Goal: Task Accomplishment & Management: Use online tool/utility

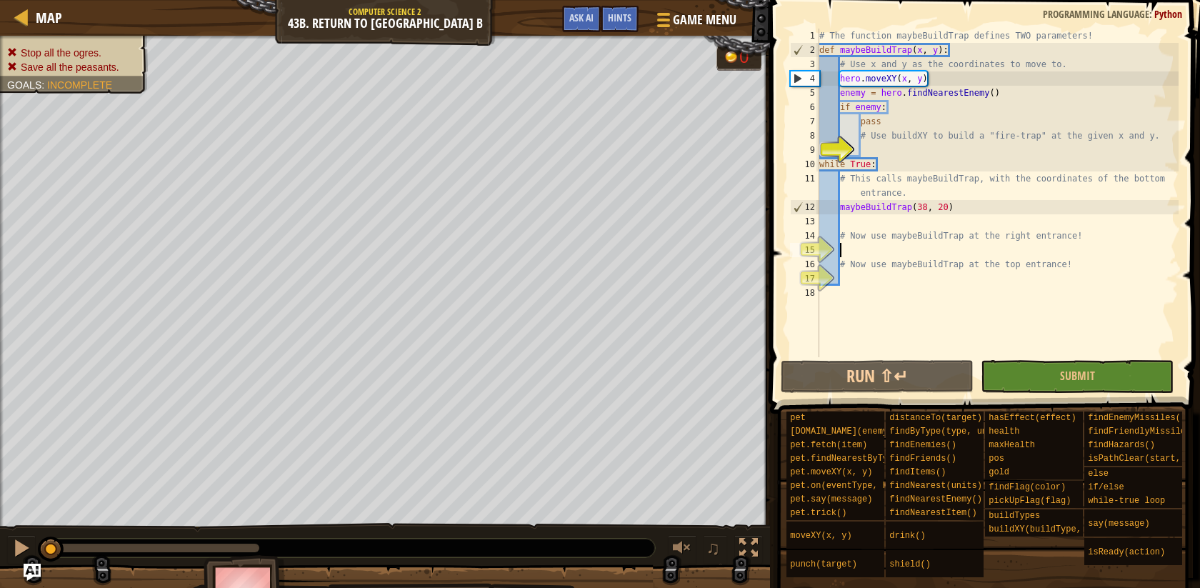
click at [856, 249] on div "# The function maybeBuildTrap defines TWO parameters! def maybeBuildTrap ( x , …" at bounding box center [998, 207] width 362 height 357
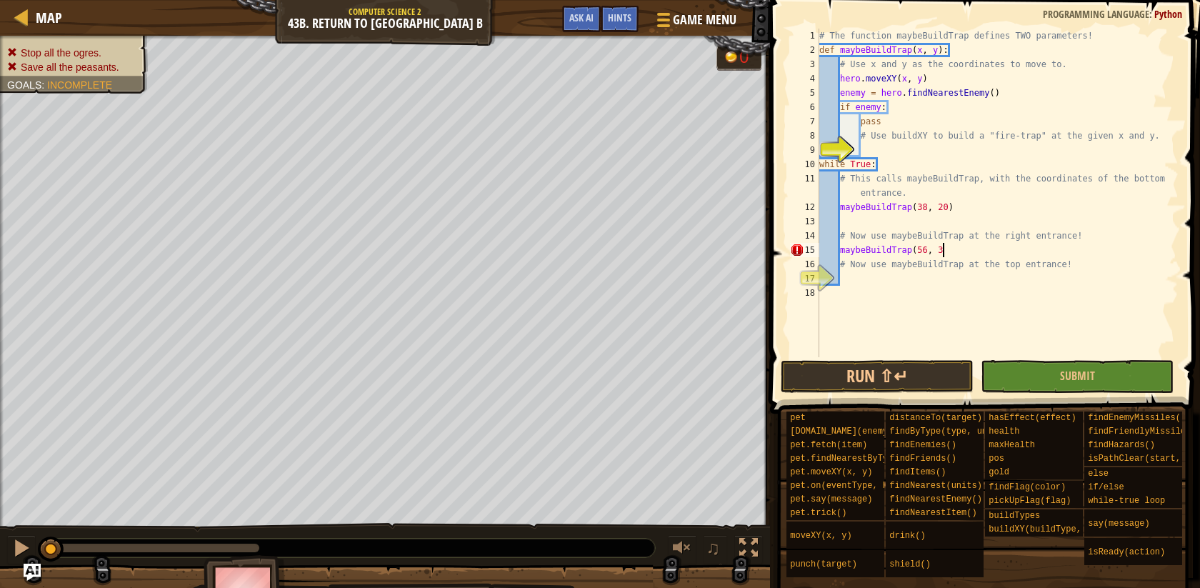
scroll to position [6, 10]
type textarea "maybeBuildTrap(56, 34)"
click at [876, 279] on div "# The function maybeBuildTrap defines TWO parameters! def maybeBuildTrap ( x , …" at bounding box center [998, 207] width 362 height 357
type textarea "maybeBuildTrap(38, 48)"
click at [1027, 383] on button "Submit" at bounding box center [1077, 376] width 193 height 33
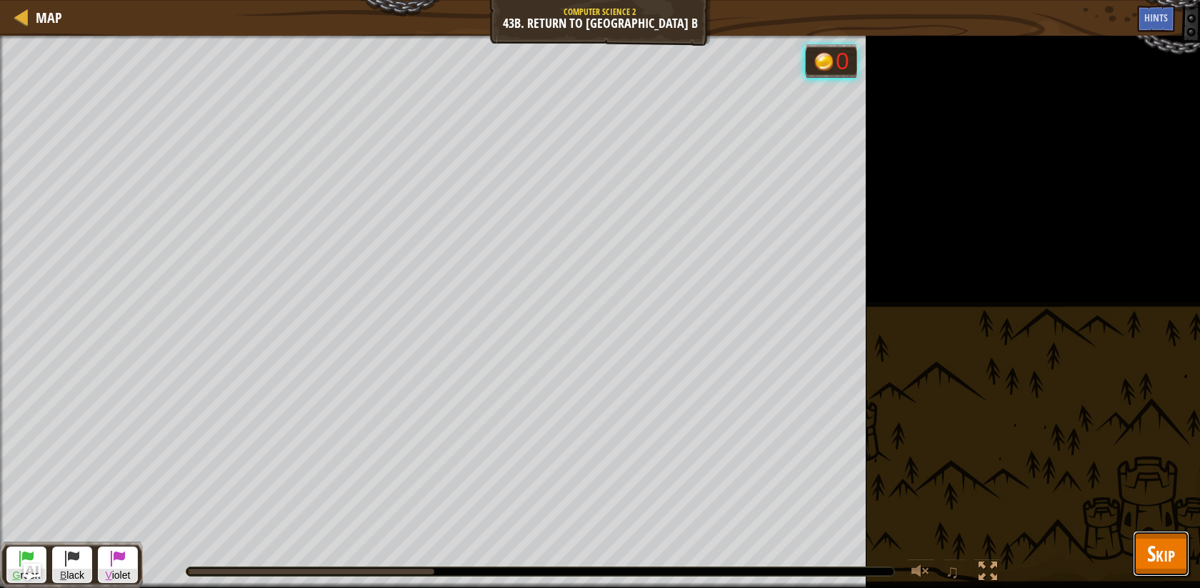
click at [1149, 549] on span "Skip" at bounding box center [1161, 553] width 28 height 29
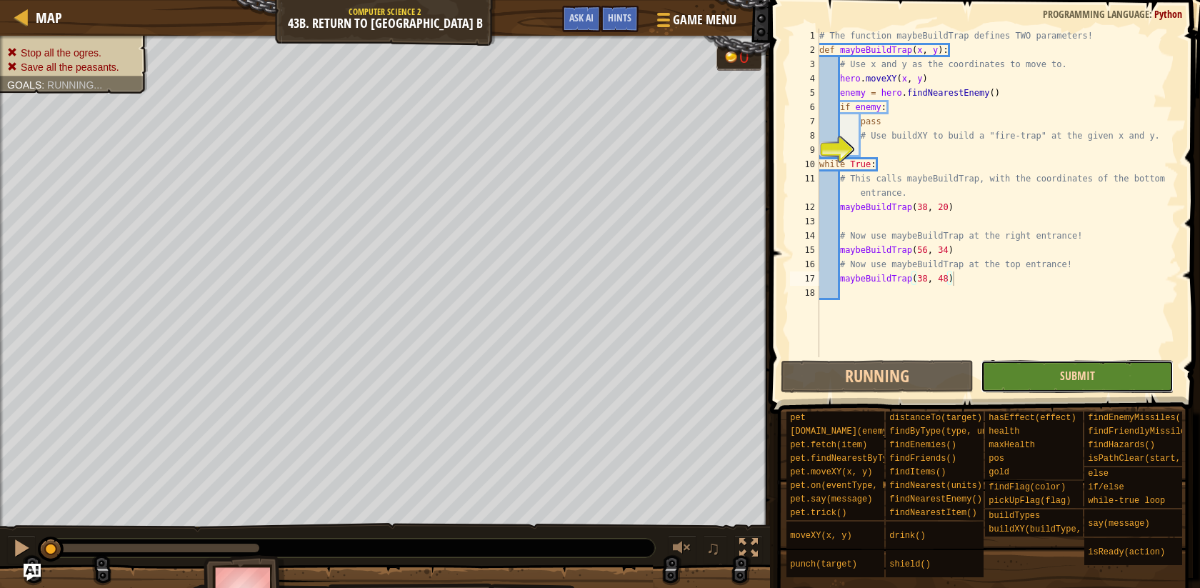
click at [1077, 369] on span "Submit" at bounding box center [1077, 376] width 35 height 16
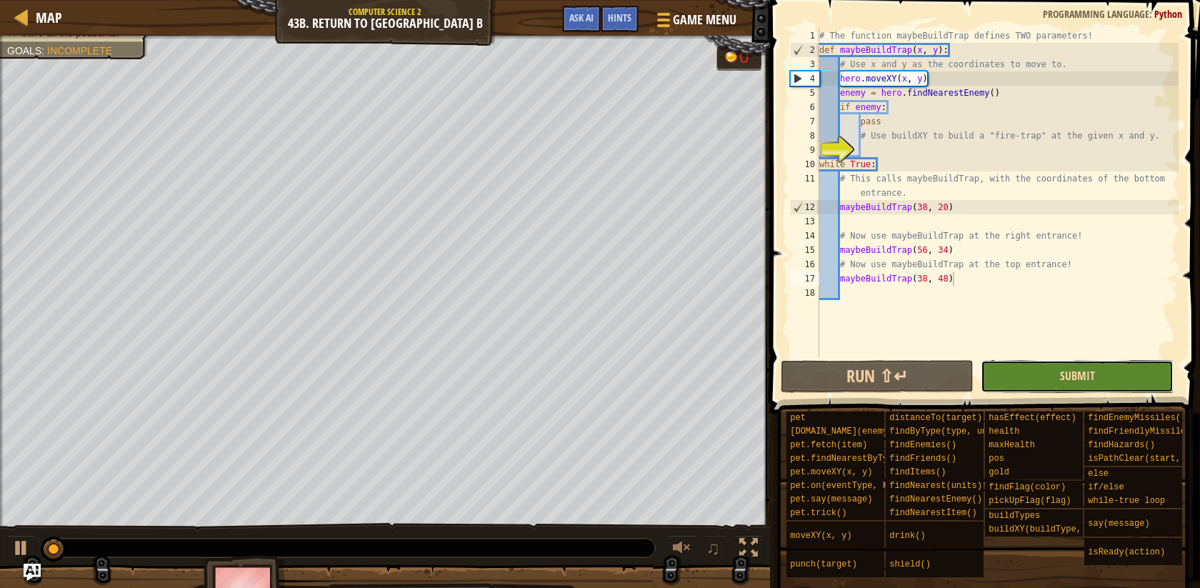
click at [1075, 374] on span "Submit" at bounding box center [1077, 376] width 35 height 16
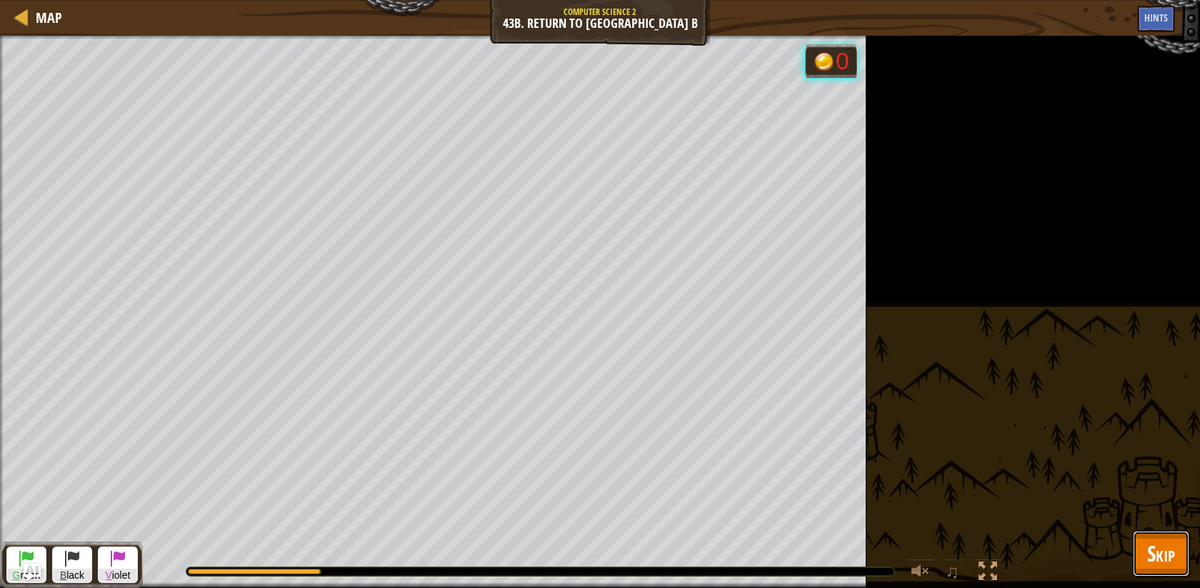
click at [1144, 550] on button "Skip" at bounding box center [1161, 554] width 56 height 46
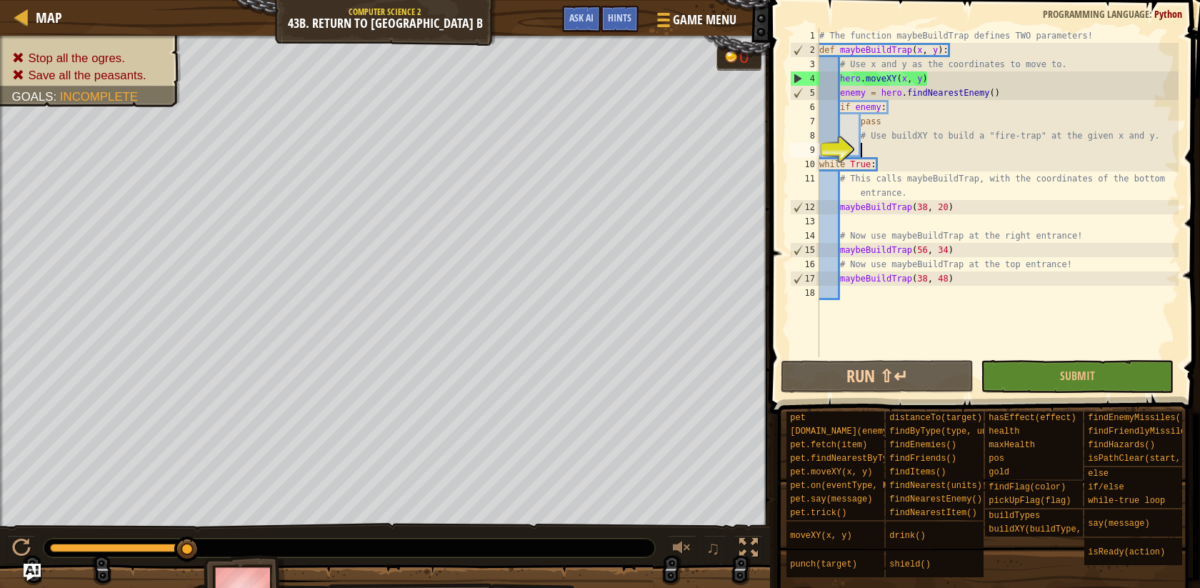
scroll to position [6, 3]
click at [901, 153] on div "# The function maybeBuildTrap defines TWO parameters! def maybeBuildTrap ( x , …" at bounding box center [998, 207] width 362 height 357
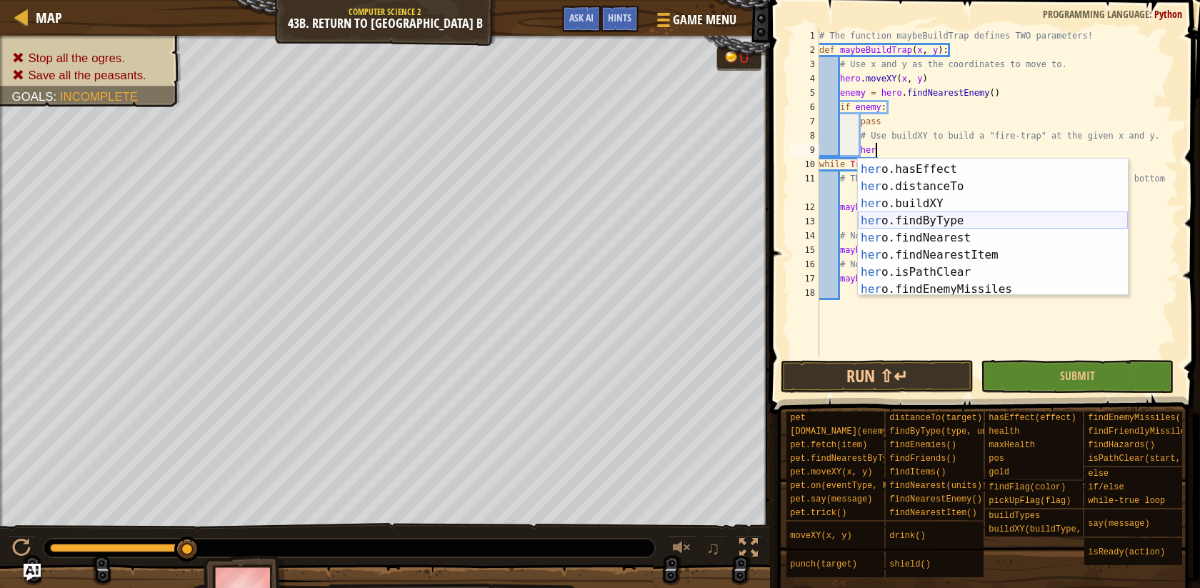
scroll to position [289, 0]
click at [923, 205] on div "her o.pickUpFlag press enter her o.hasEffect press enter her o.distanceTo press…" at bounding box center [993, 229] width 270 height 171
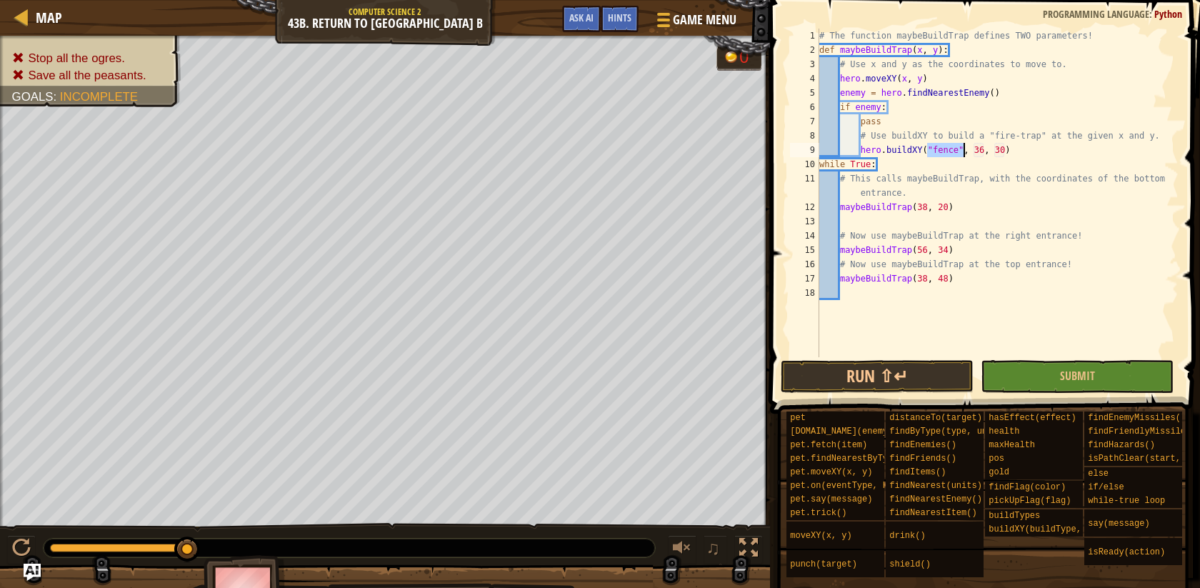
click at [959, 151] on div "# The function maybeBuildTrap defines TWO parameters! def maybeBuildTrap ( x , …" at bounding box center [998, 207] width 362 height 357
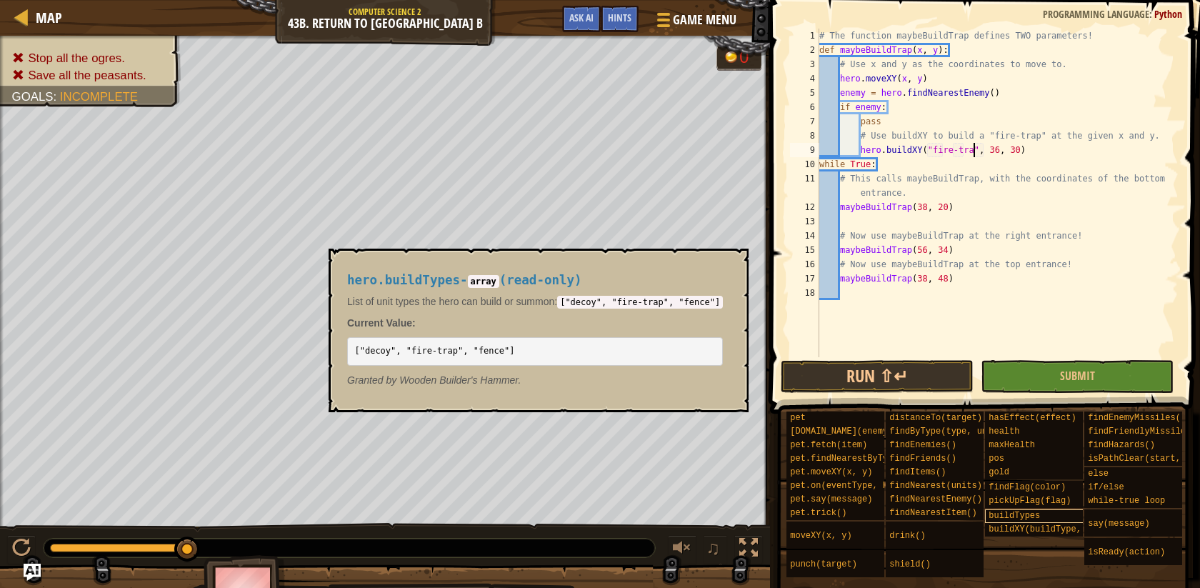
scroll to position [6, 13]
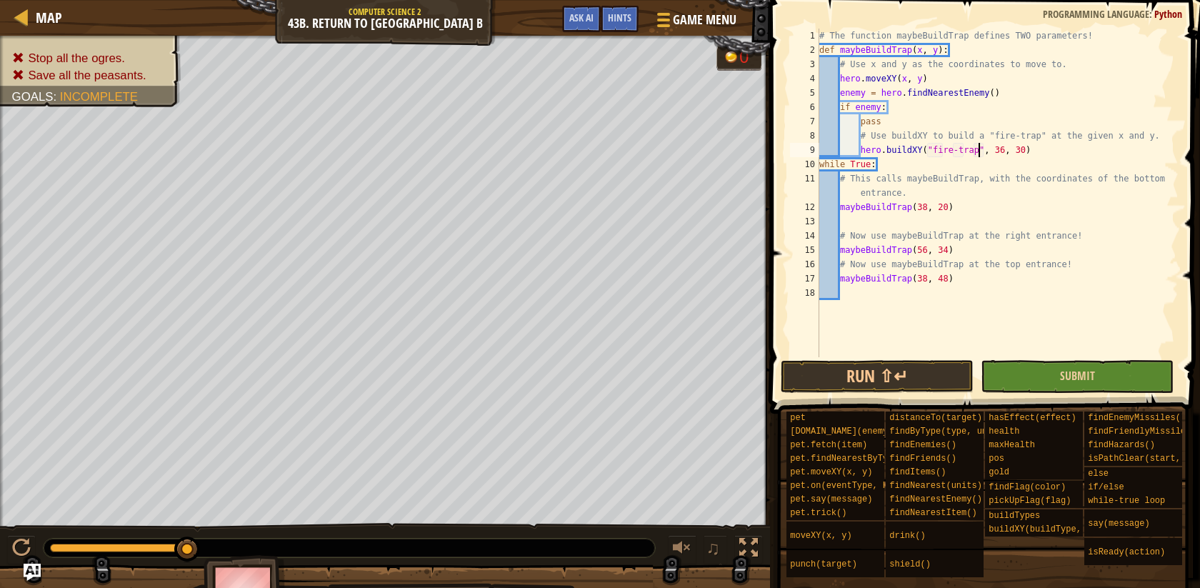
type textarea "hero.buildXY("fire-trap", 36, 30)"
click at [1024, 377] on button "Submit" at bounding box center [1077, 376] width 193 height 33
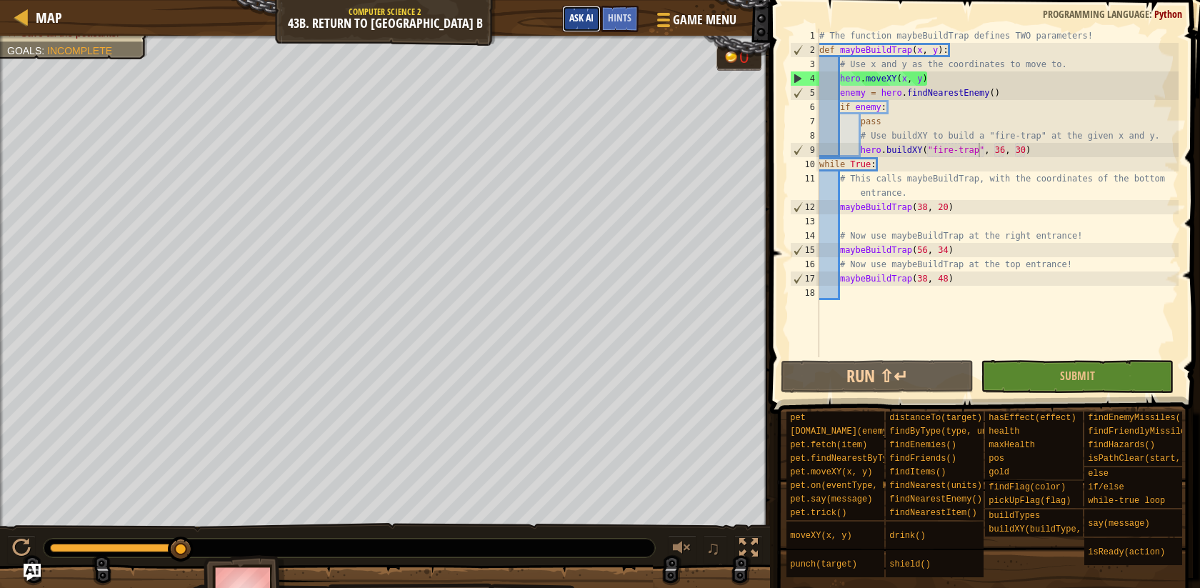
click at [590, 14] on span "Ask AI" at bounding box center [581, 18] width 24 height 14
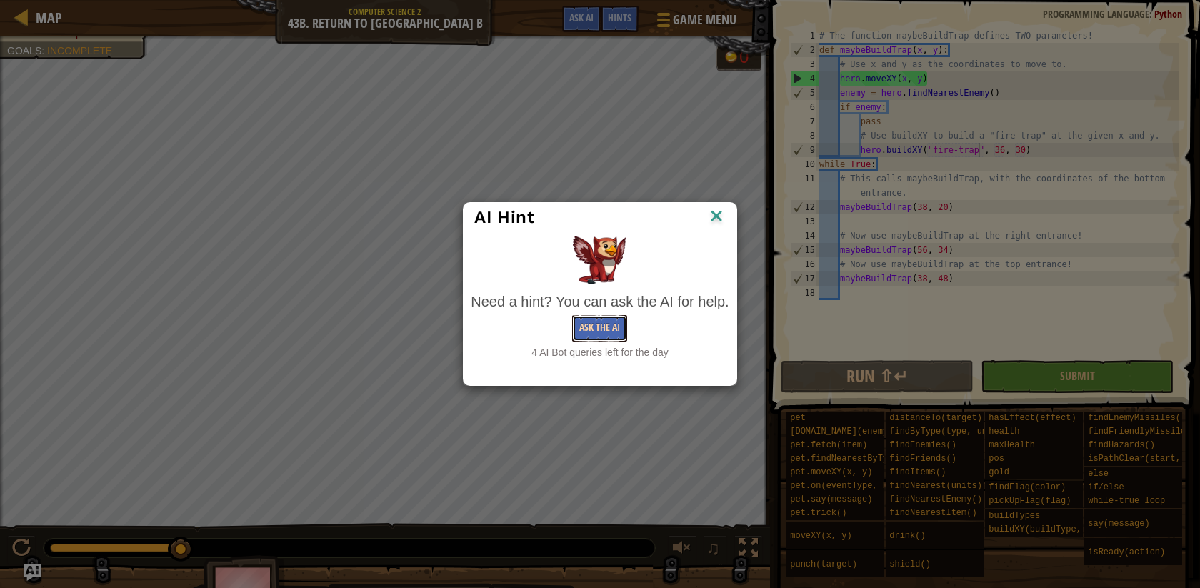
click at [605, 325] on button "Ask the AI" at bounding box center [599, 328] width 55 height 26
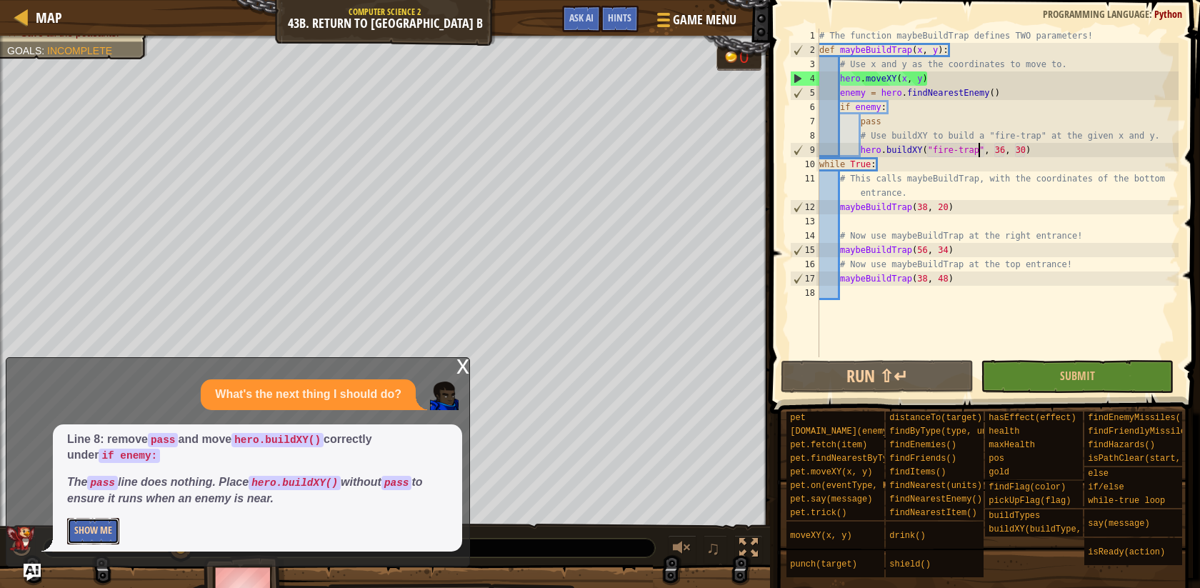
click at [104, 527] on button "Show Me" at bounding box center [93, 531] width 52 height 26
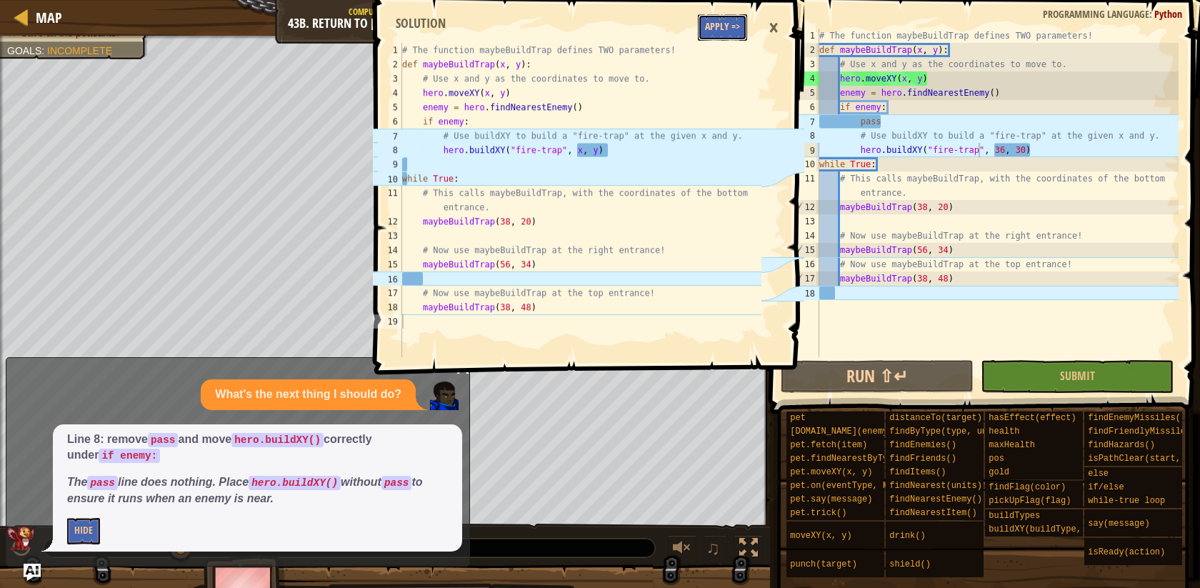
click at [719, 29] on button "Apply =>" at bounding box center [722, 27] width 49 height 26
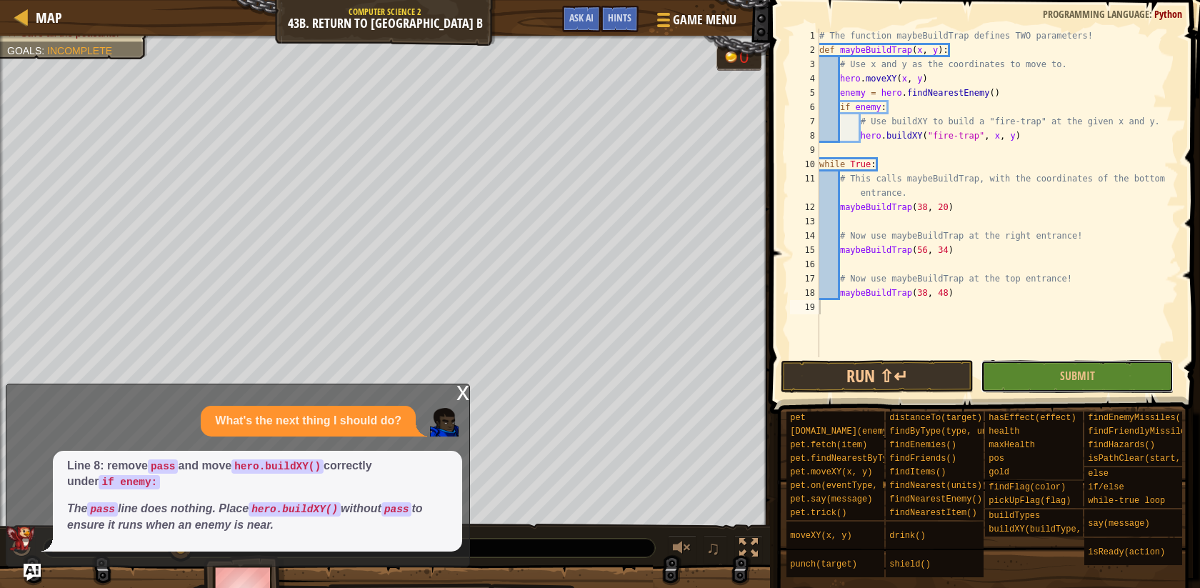
click at [1022, 367] on button "Submit" at bounding box center [1077, 376] width 193 height 33
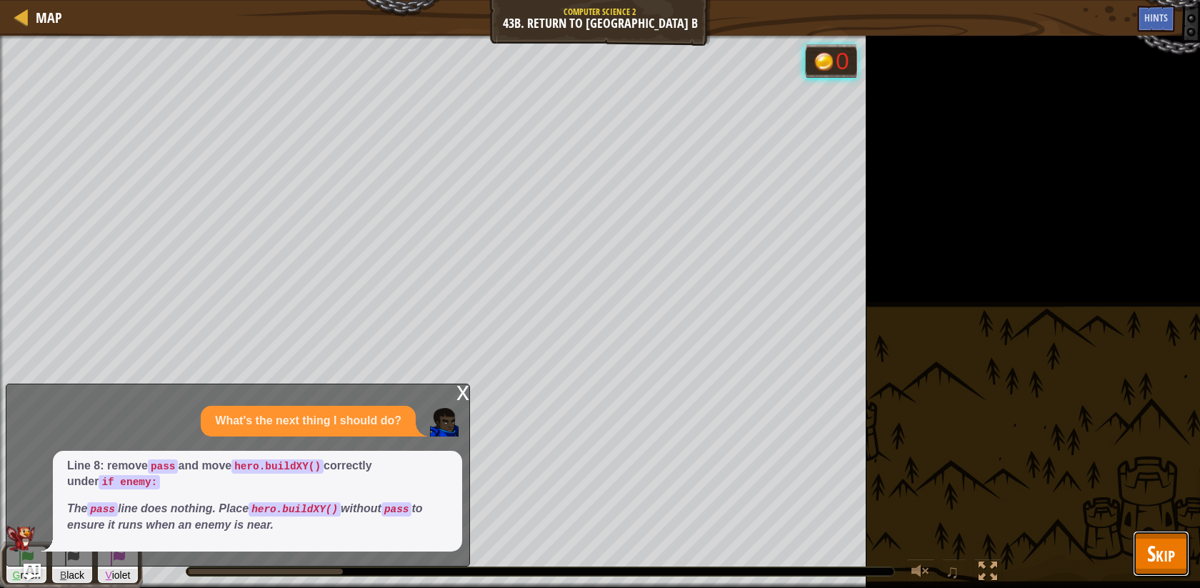
click at [1169, 547] on span "Skip" at bounding box center [1161, 553] width 28 height 29
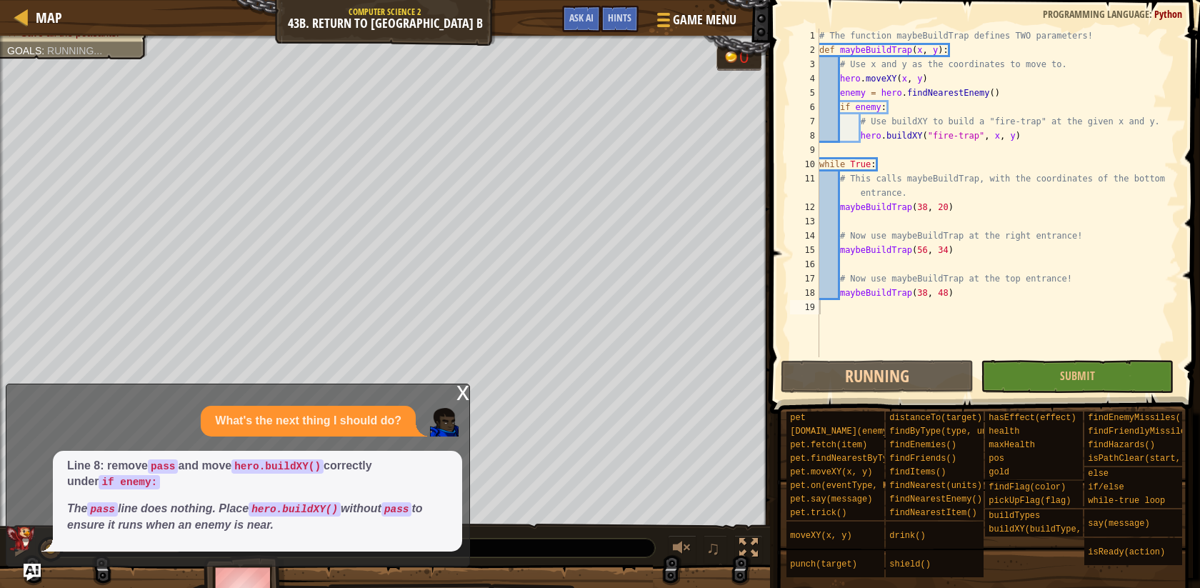
click at [457, 396] on div "x" at bounding box center [462, 391] width 13 height 14
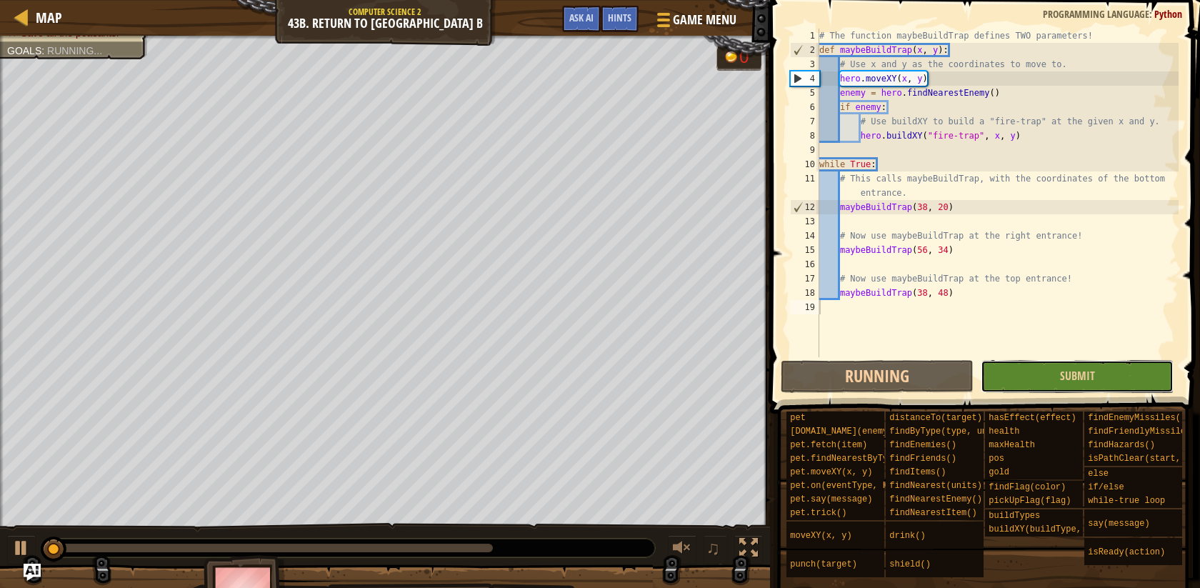
click at [1036, 374] on button "Submit" at bounding box center [1077, 376] width 193 height 33
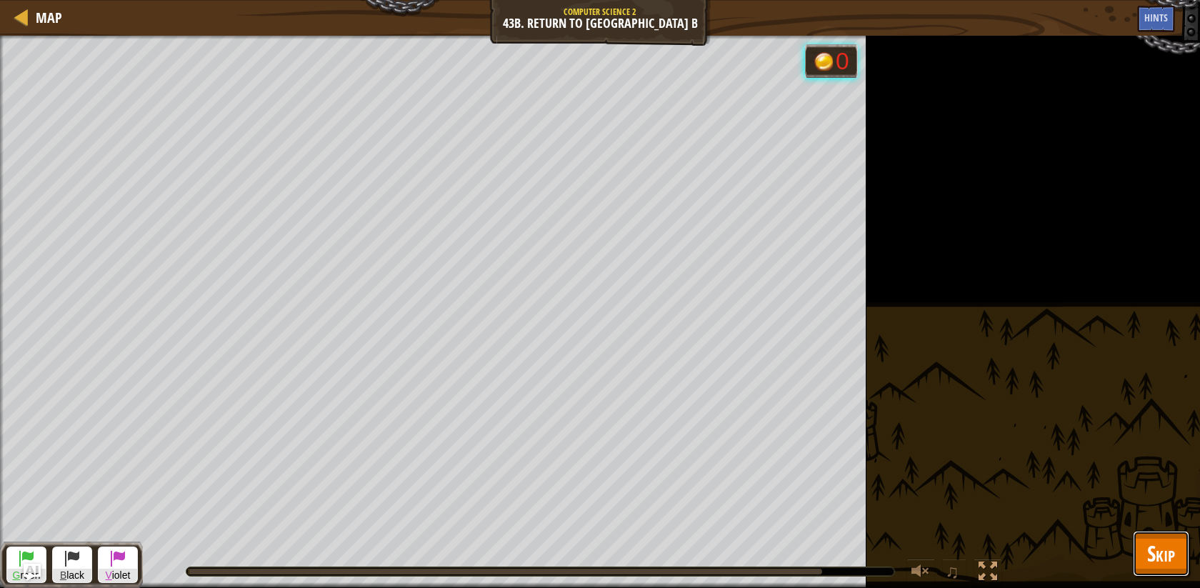
click at [1173, 542] on span "Skip" at bounding box center [1161, 553] width 28 height 29
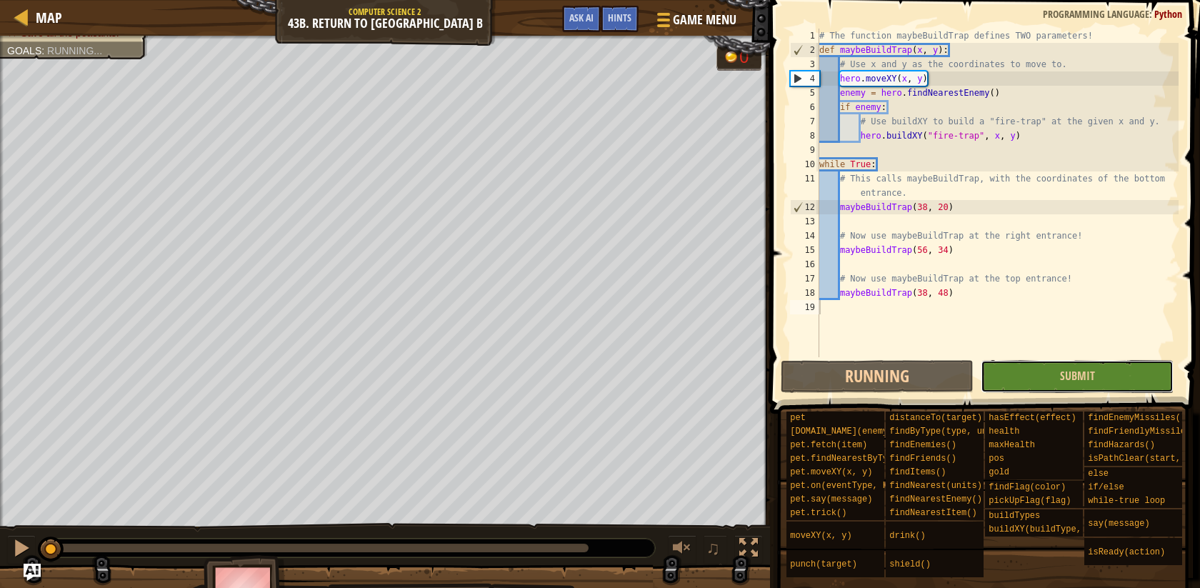
click at [1024, 369] on button "Submit" at bounding box center [1077, 376] width 193 height 33
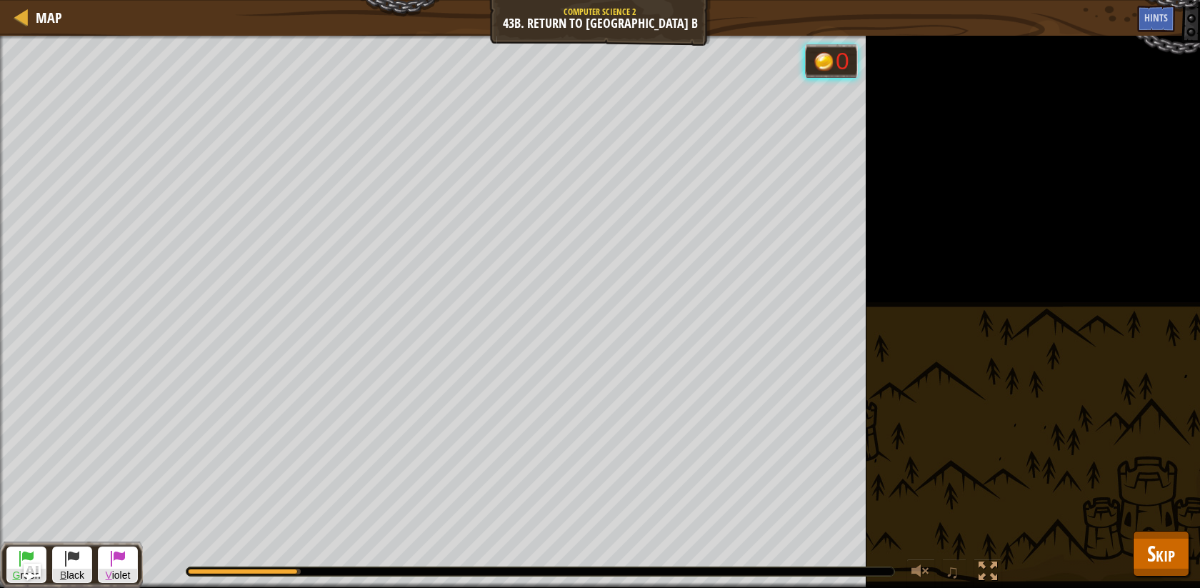
drag, startPoint x: 286, startPoint y: 570, endPoint x: 487, endPoint y: 578, distance: 201.6
click at [486, 578] on div "♫" at bounding box center [576, 568] width 867 height 43
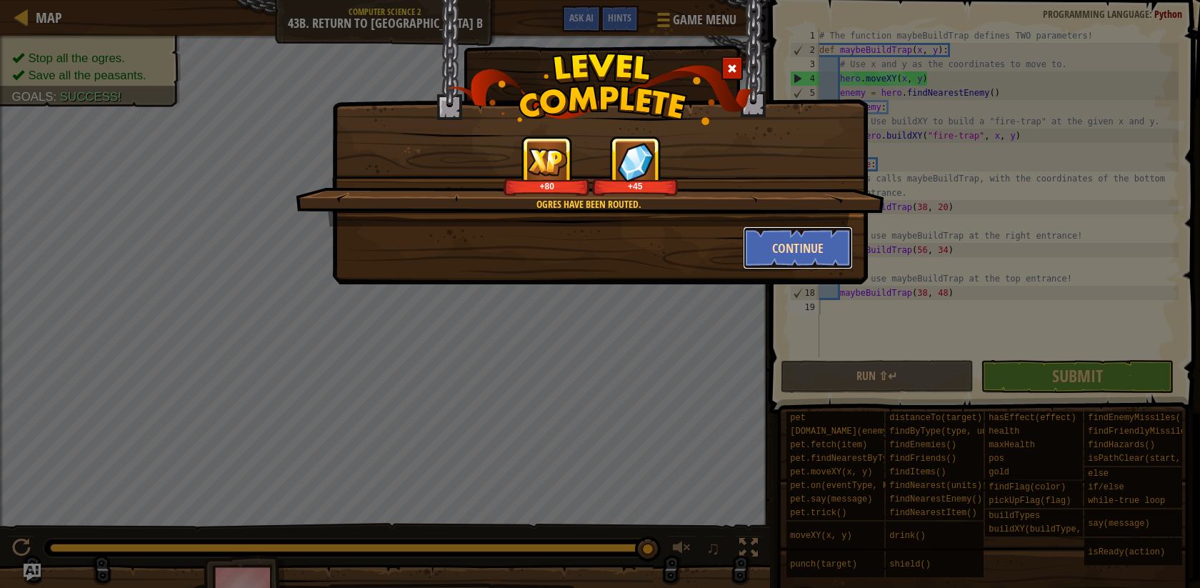
click at [790, 260] on button "Continue" at bounding box center [798, 247] width 111 height 43
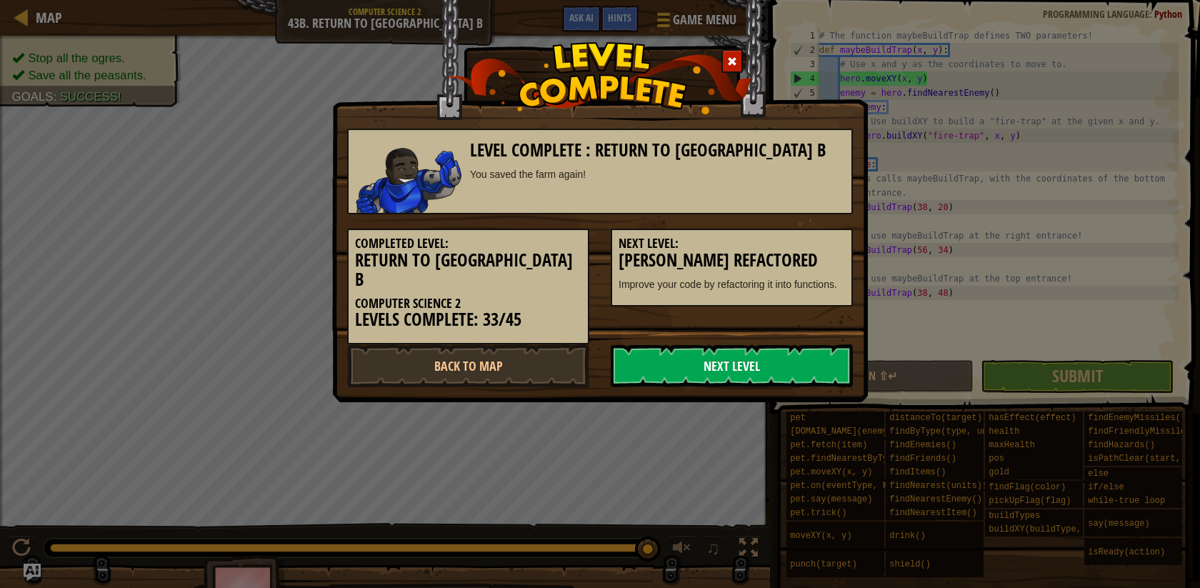
click at [732, 344] on link "Next Level" at bounding box center [732, 365] width 242 height 43
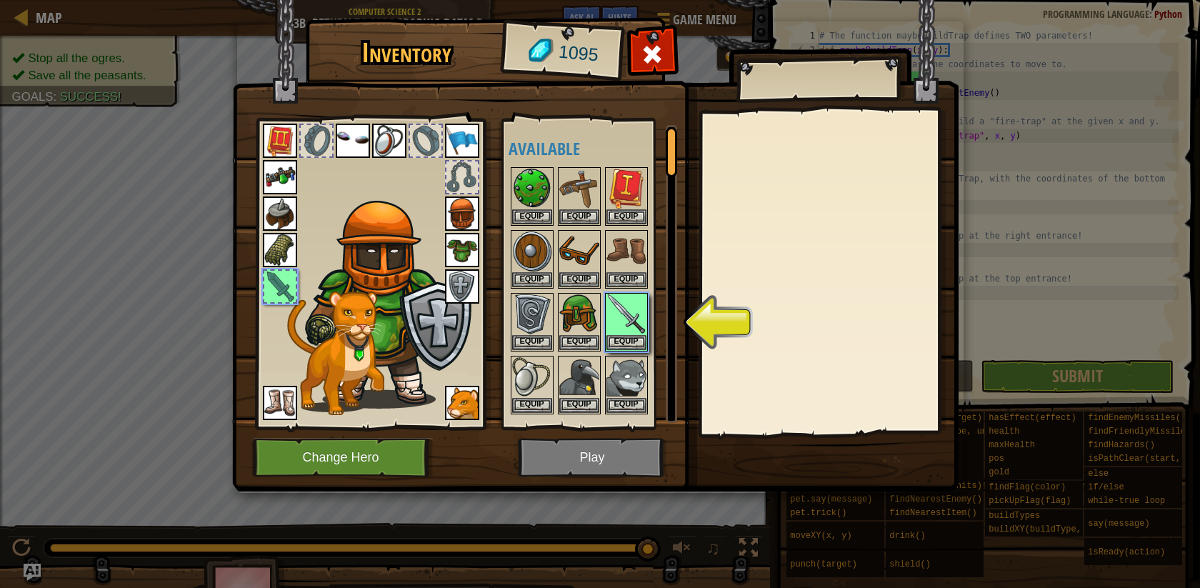
click at [625, 455] on img at bounding box center [595, 232] width 727 height 519
drag, startPoint x: 635, startPoint y: 336, endPoint x: 639, endPoint y: 353, distance: 16.8
click at [635, 337] on button "Equip" at bounding box center [627, 342] width 40 height 15
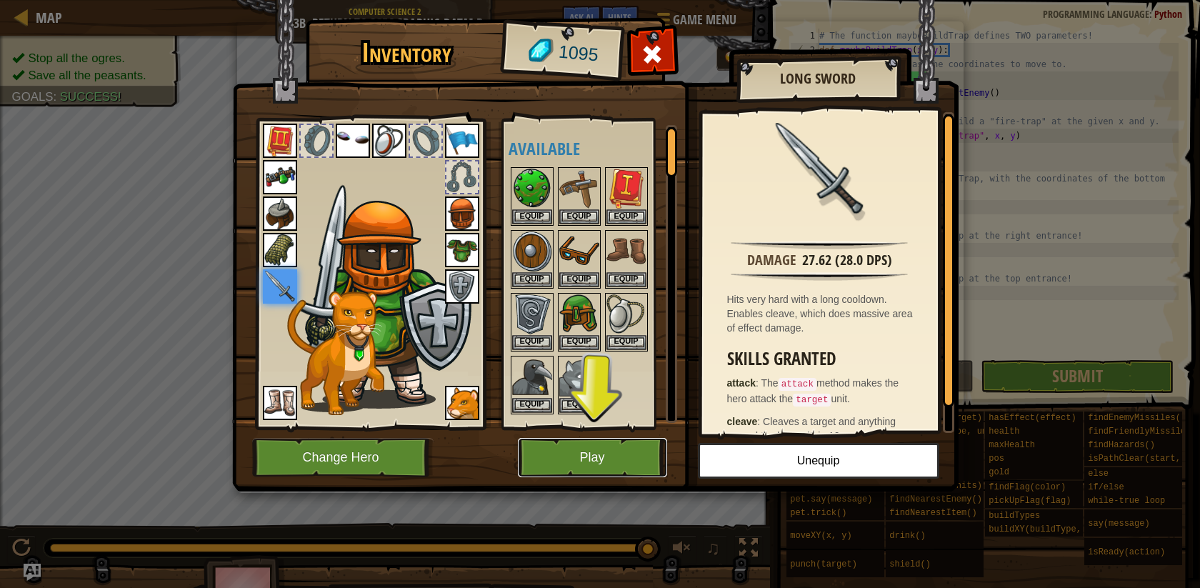
click at [604, 447] on button "Play" at bounding box center [592, 457] width 149 height 39
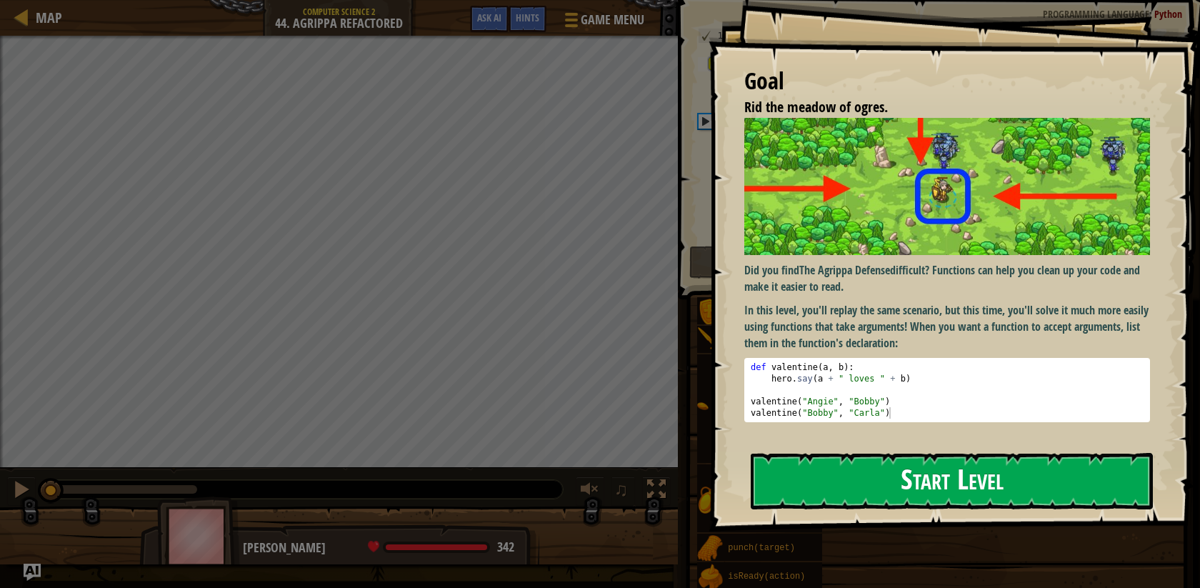
click at [838, 464] on button "Start Level" at bounding box center [952, 481] width 402 height 56
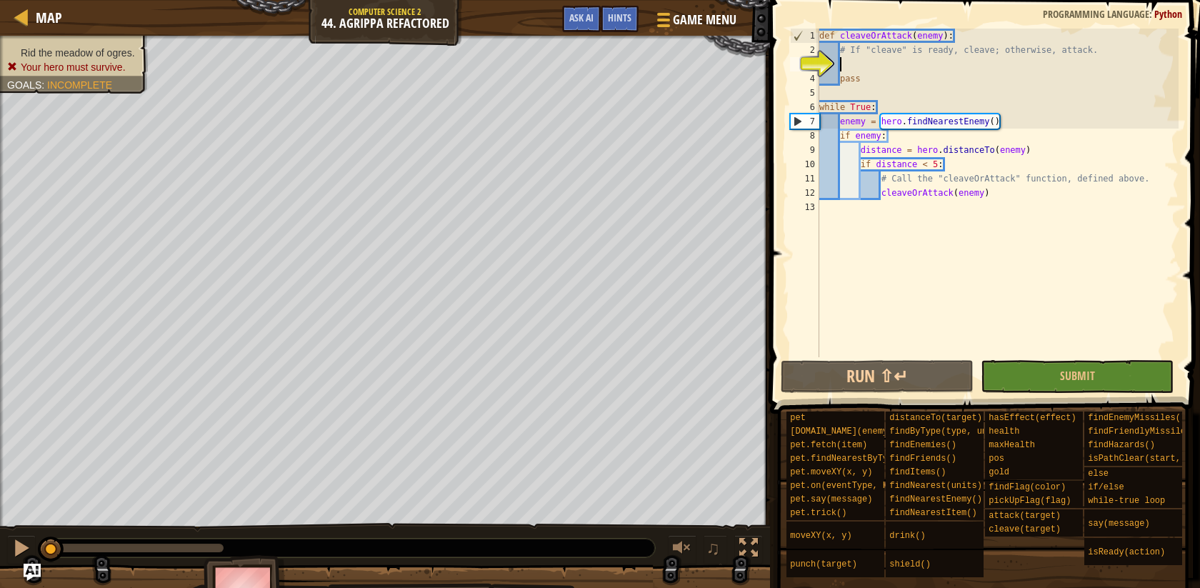
scroll to position [6, 1]
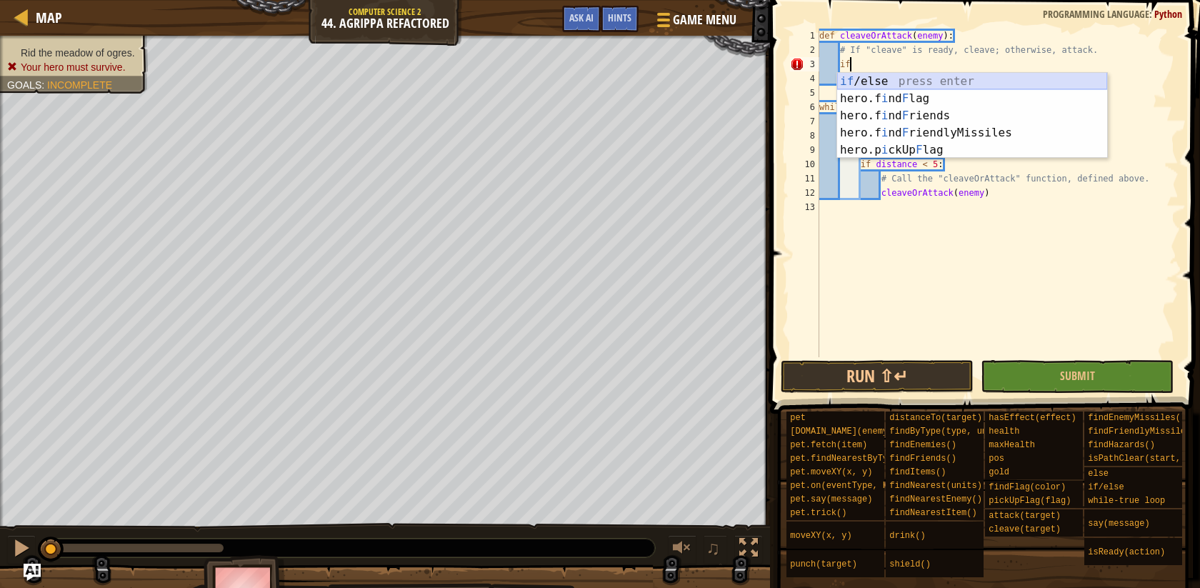
click at [882, 81] on div "if /else press enter hero.f i nd F lag press enter hero.f i nd F riends press e…" at bounding box center [972, 133] width 270 height 120
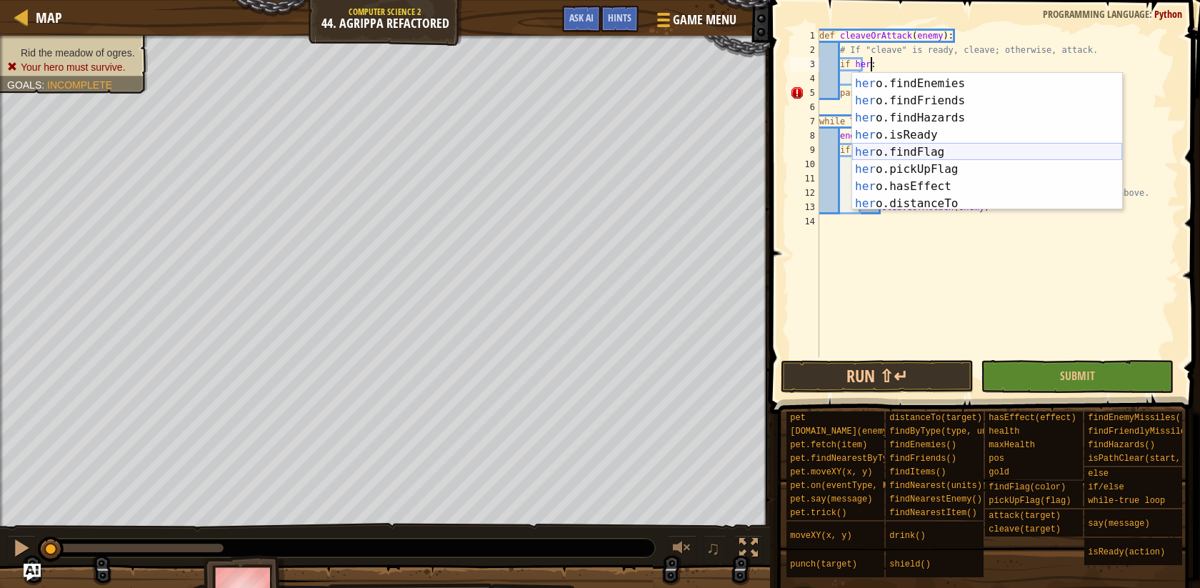
scroll to position [221, 0]
click at [917, 136] on div "her o.cleave press enter her o.findEnemies press enter her o.findFriends press …" at bounding box center [987, 143] width 270 height 171
type textarea "if hero.isReady("cleave"):"
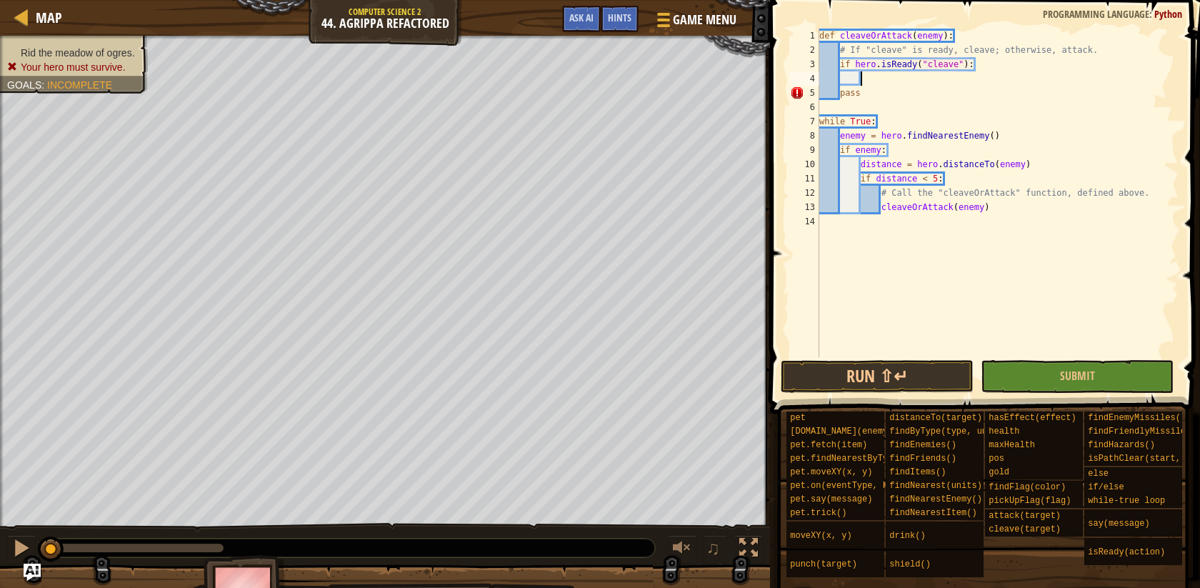
click at [879, 80] on div "def cleaveOrAttack ( enemy ) : # If "cleave" is ready, cleave; otherwise, attac…" at bounding box center [998, 207] width 362 height 357
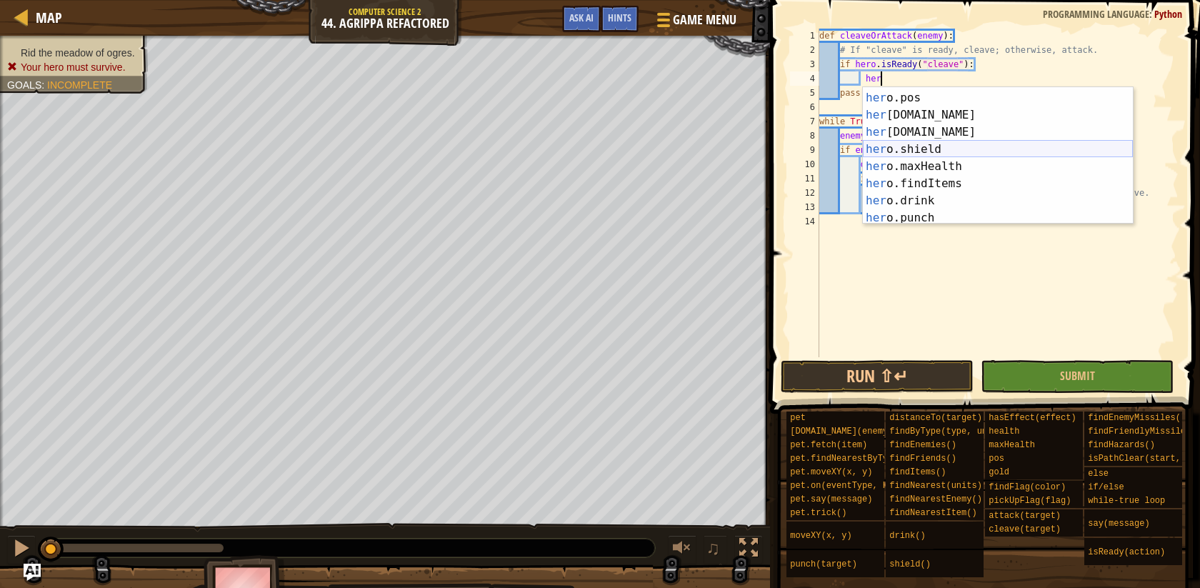
scroll to position [131, 0]
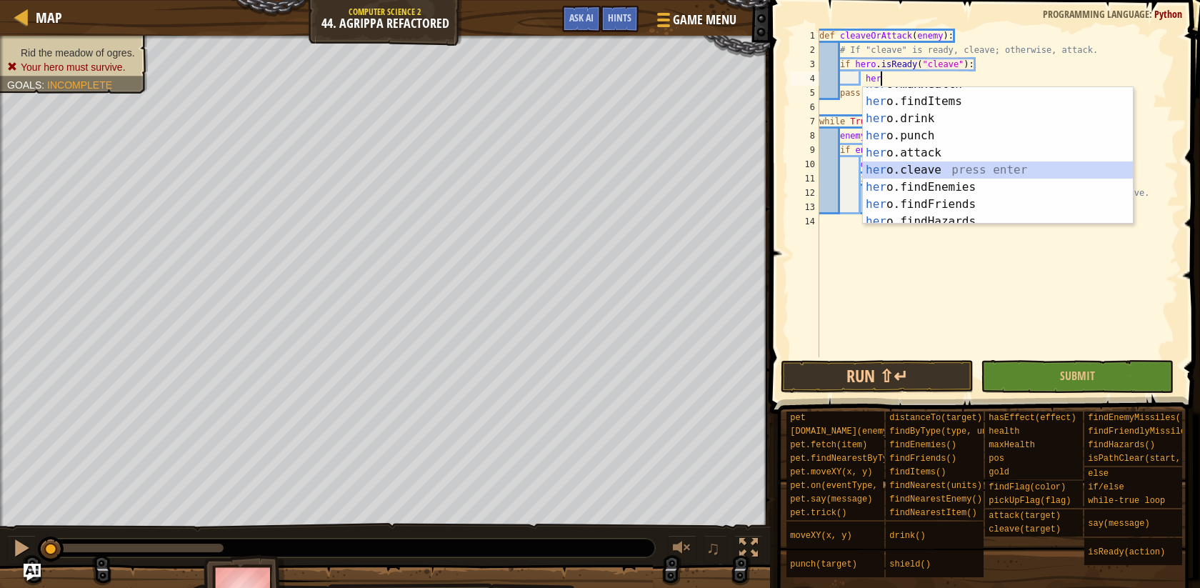
click at [943, 164] on div "her o.maxHealth press enter her o.findItems press enter her o.drink press enter…" at bounding box center [998, 161] width 270 height 171
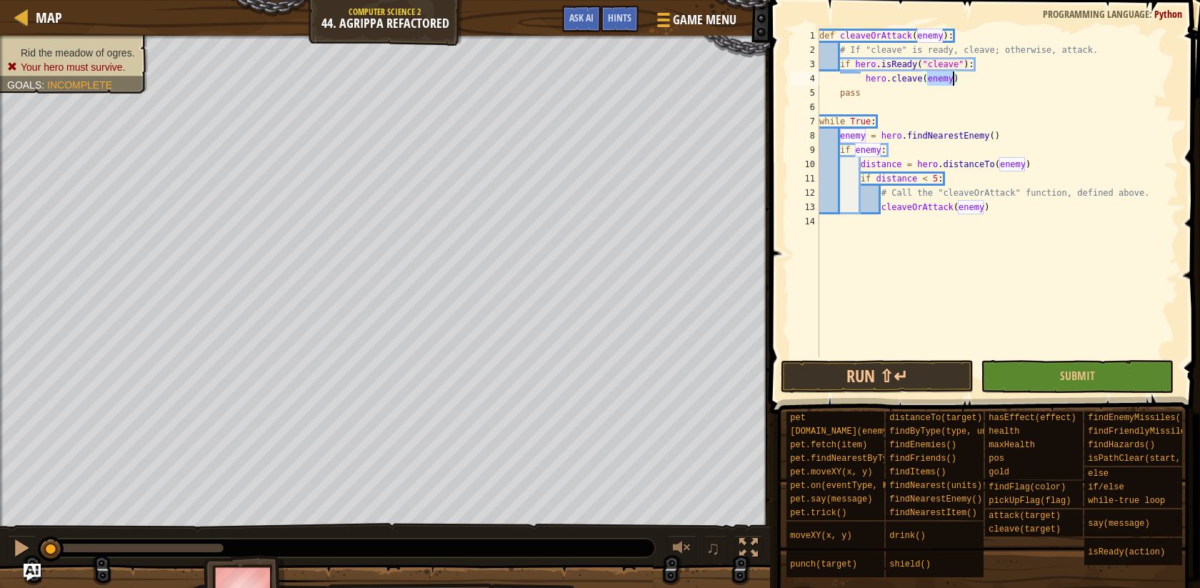
click at [865, 80] on div "def cleaveOrAttack ( enemy ) : # If "cleave" is ready, cleave; otherwise, attac…" at bounding box center [998, 207] width 362 height 357
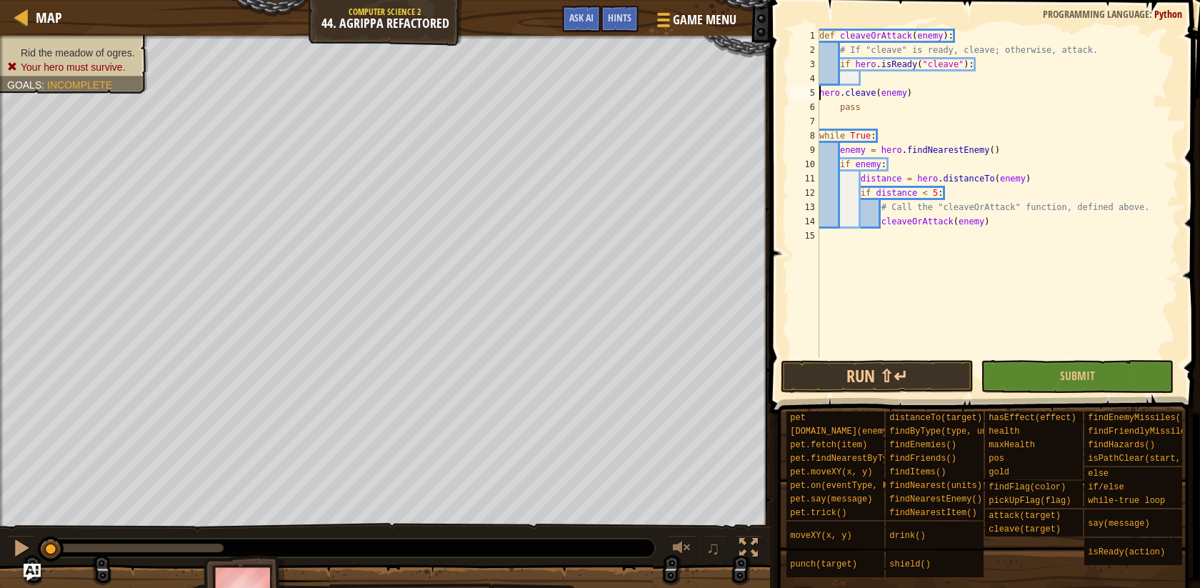
type textarea "hero.cleave(enemy)"
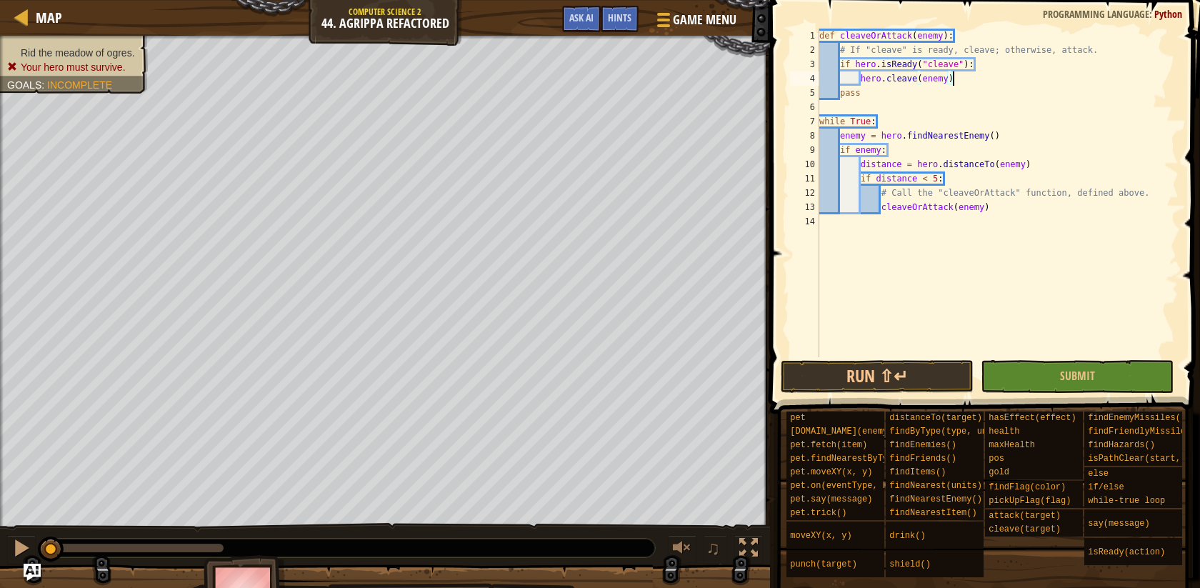
click at [956, 81] on div "def cleaveOrAttack ( enemy ) : # If "cleave" is ready, cleave; otherwise, attac…" at bounding box center [998, 207] width 362 height 357
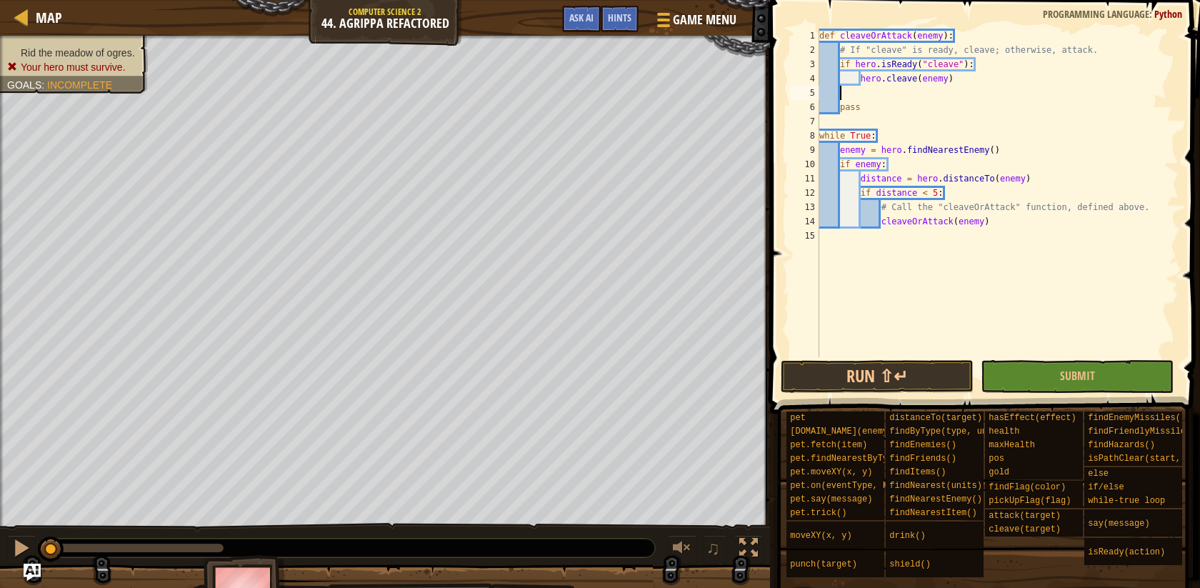
scroll to position [0, 0]
type textarea "el"
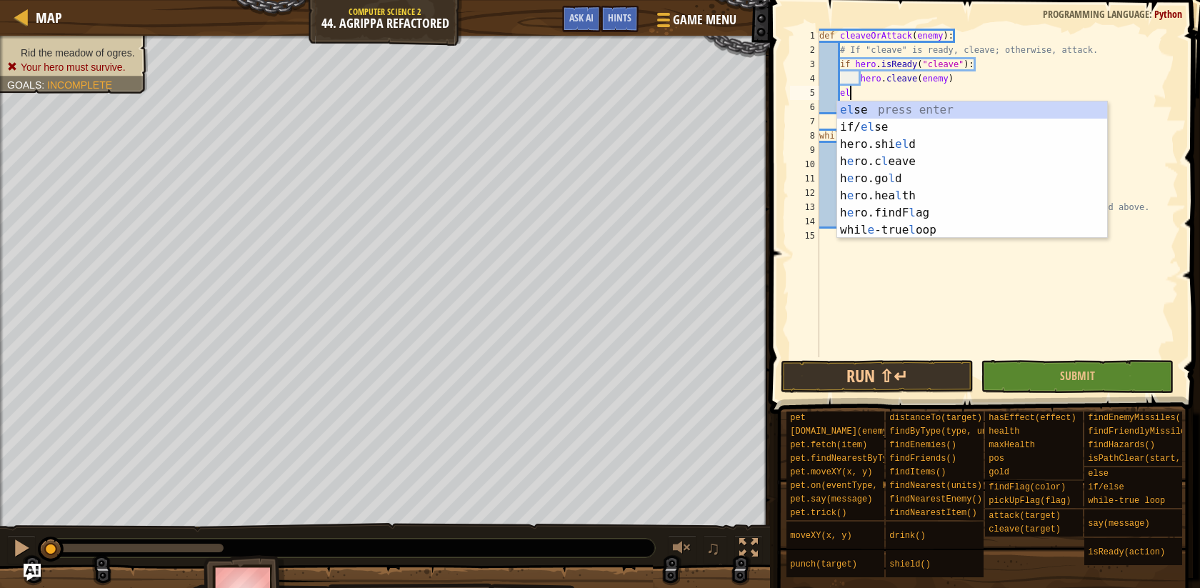
scroll to position [6, 1]
click at [846, 109] on div "el se press enter if/ el se press enter hero.shi el d press enter h e ro.c l ea…" at bounding box center [972, 186] width 270 height 171
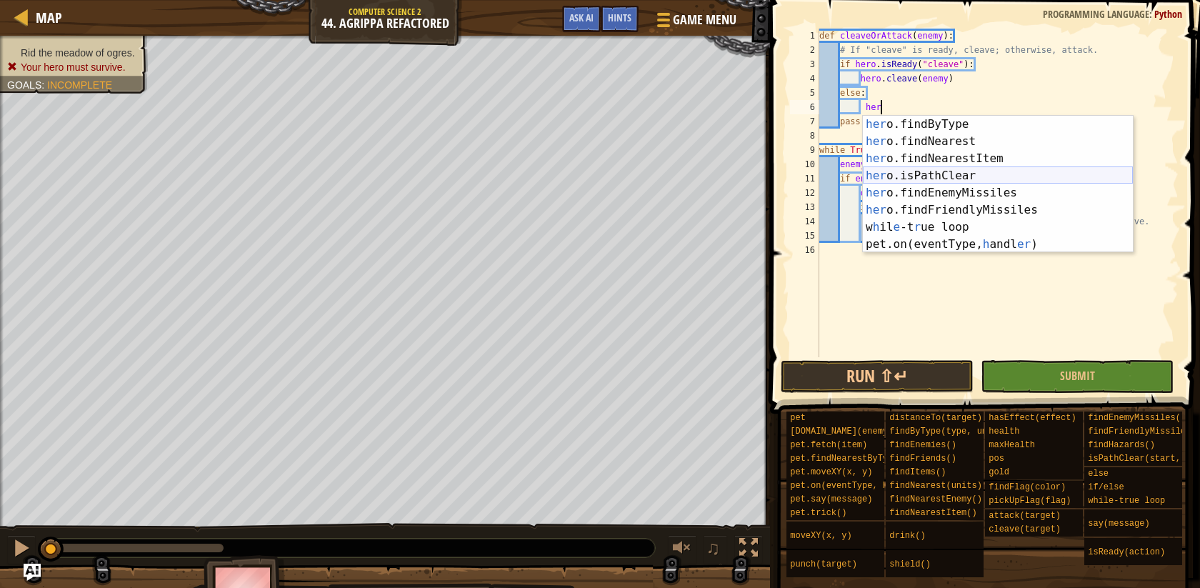
scroll to position [99, 0]
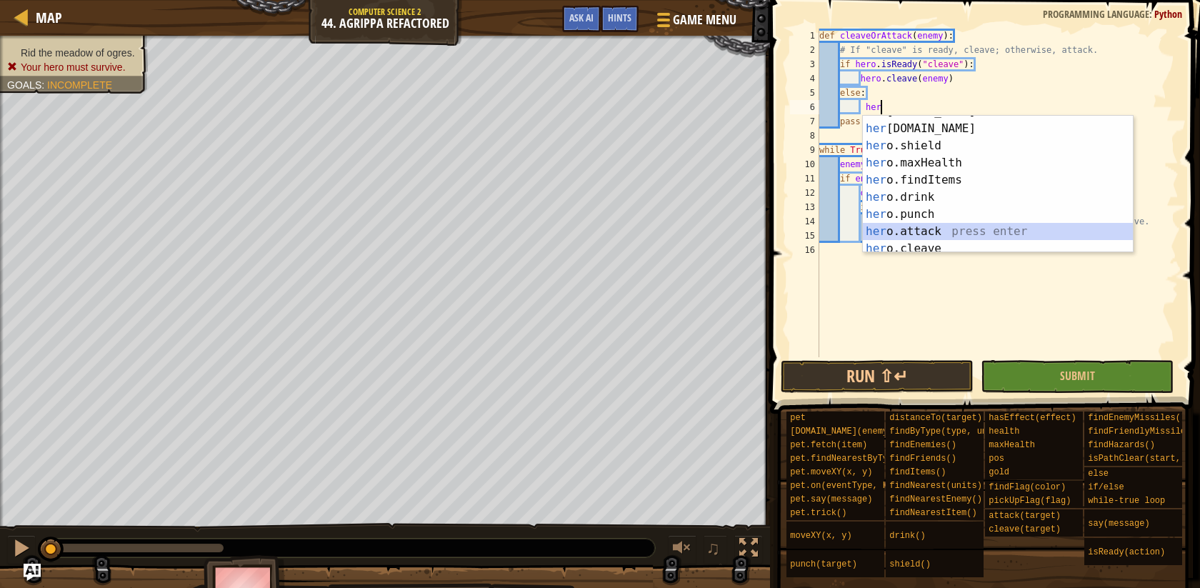
click at [933, 225] on div "her [DOMAIN_NAME] press enter her [DOMAIN_NAME] press enter her o.shield press …" at bounding box center [998, 188] width 270 height 171
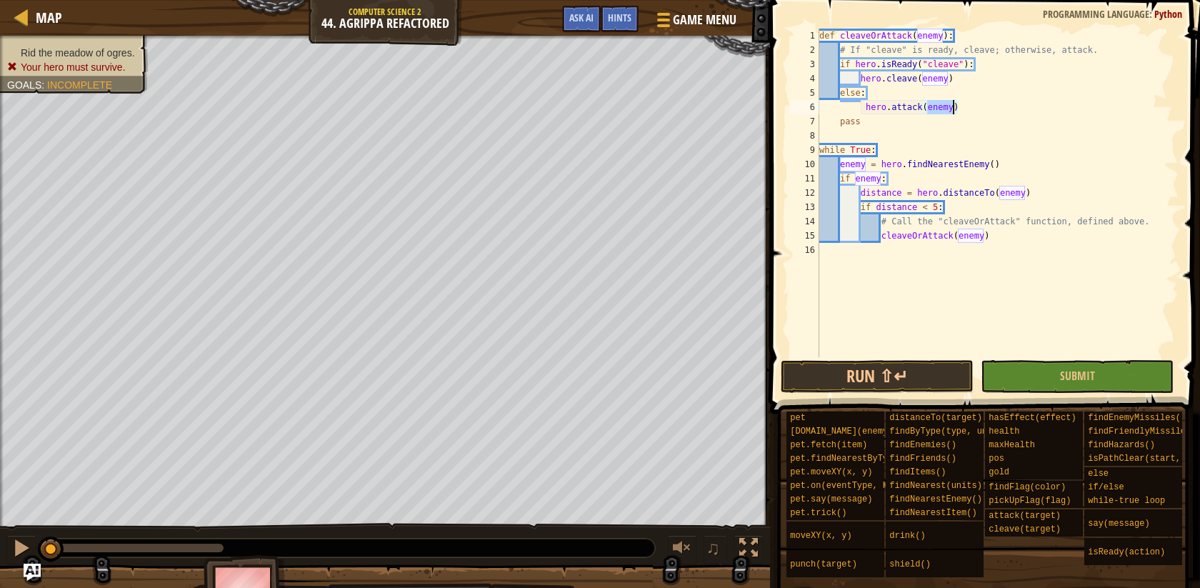
click at [864, 107] on div "def cleaveOrAttack ( enemy ) : # If "cleave" is ready, cleave; otherwise, attac…" at bounding box center [998, 207] width 362 height 357
type textarea "hero.attack(enemy)"
click at [1100, 372] on button "Submit" at bounding box center [1077, 376] width 193 height 33
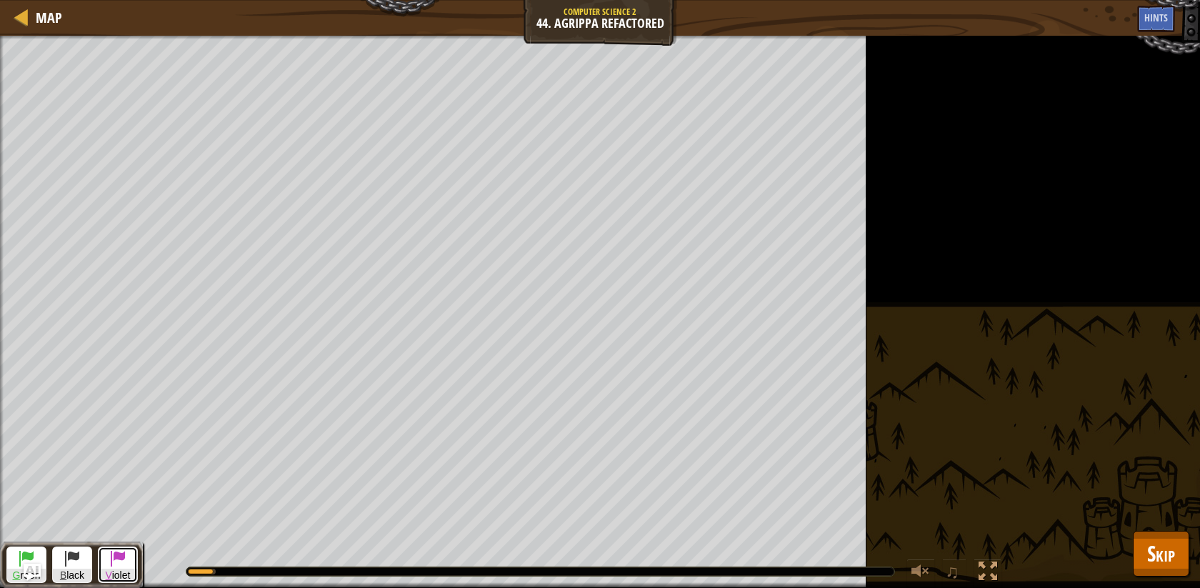
click at [326, 329] on div "Rid the meadow of ogres. Your hero must survive. Goals : Running... G reen B la…" at bounding box center [600, 312] width 1200 height 552
click at [121, 570] on span "V iolet" at bounding box center [118, 576] width 39 height 14
click at [76, 559] on span at bounding box center [72, 557] width 17 height 17
click at [38, 554] on button "G reen" at bounding box center [26, 565] width 40 height 36
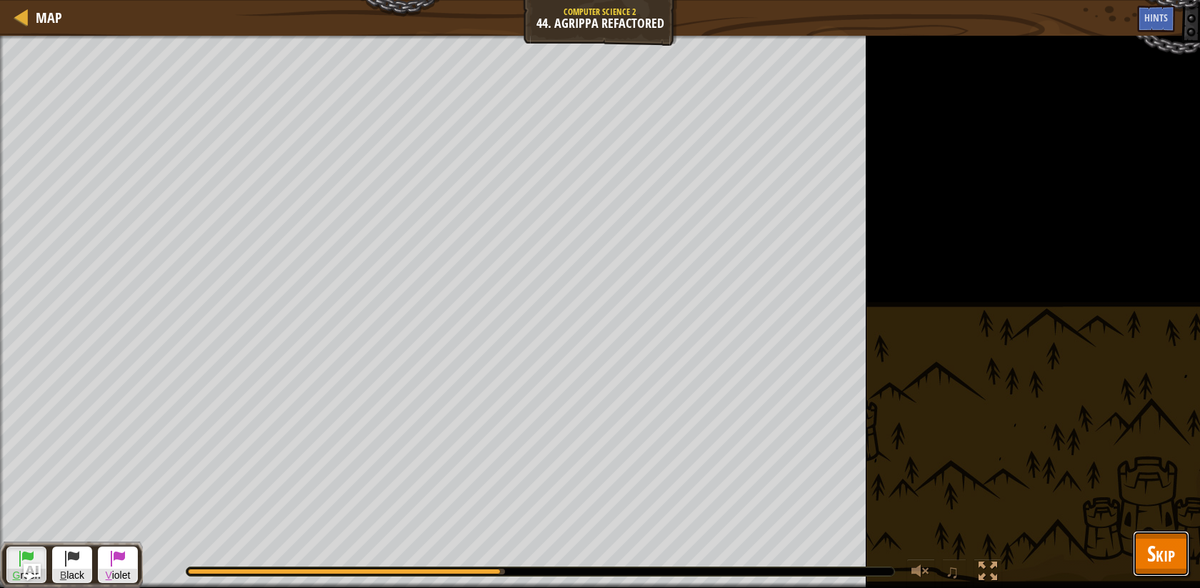
click at [1175, 542] on button "Skip" at bounding box center [1161, 554] width 56 height 46
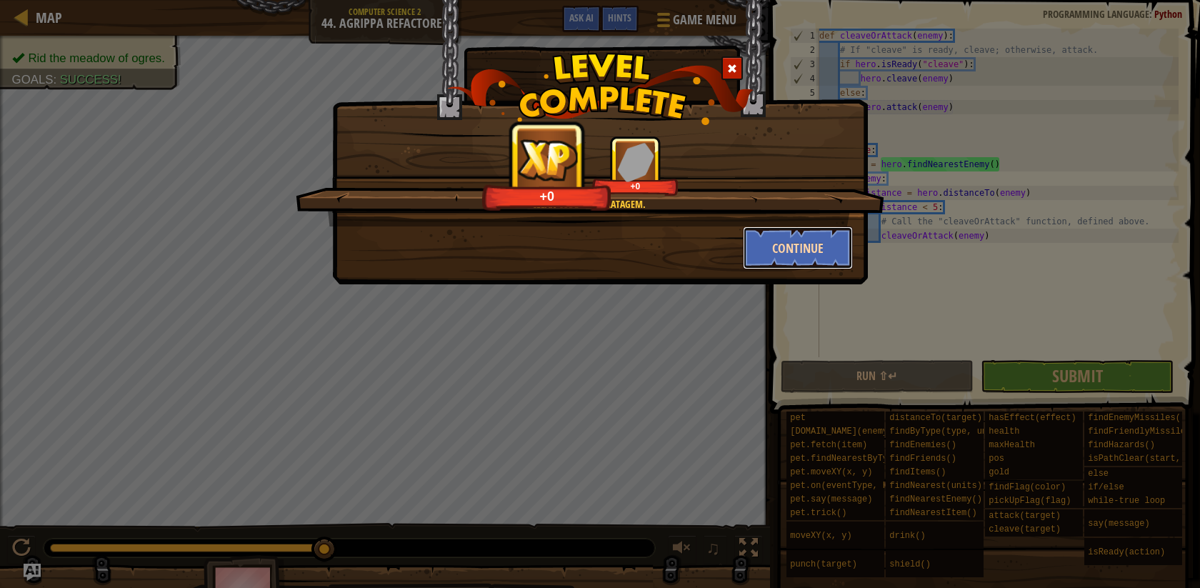
click at [800, 247] on button "Continue" at bounding box center [798, 247] width 111 height 43
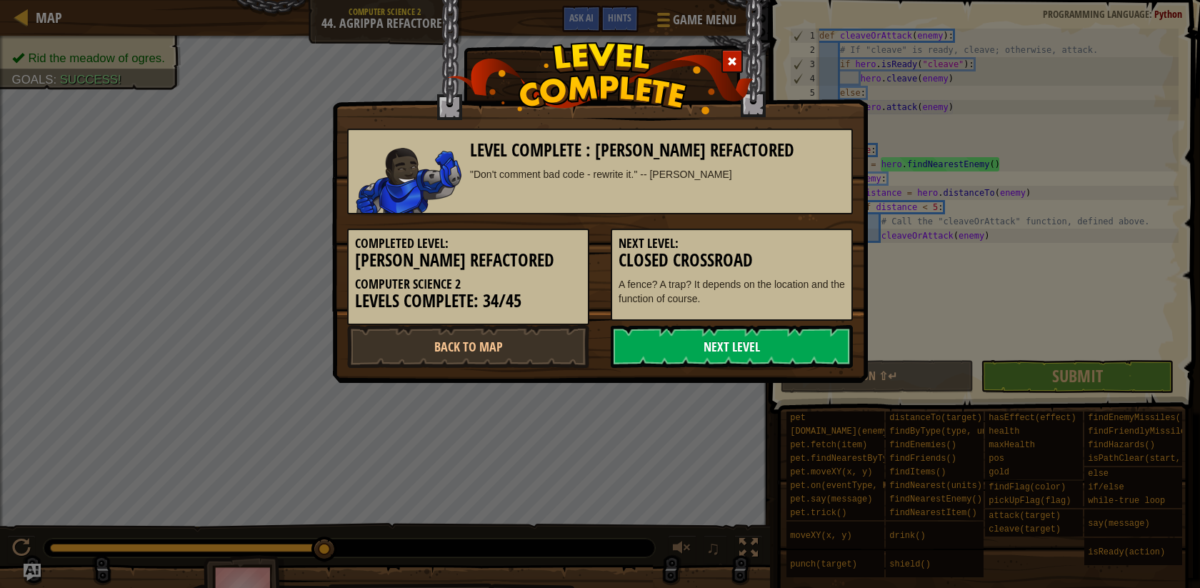
click at [742, 349] on link "Next Level" at bounding box center [732, 346] width 242 height 43
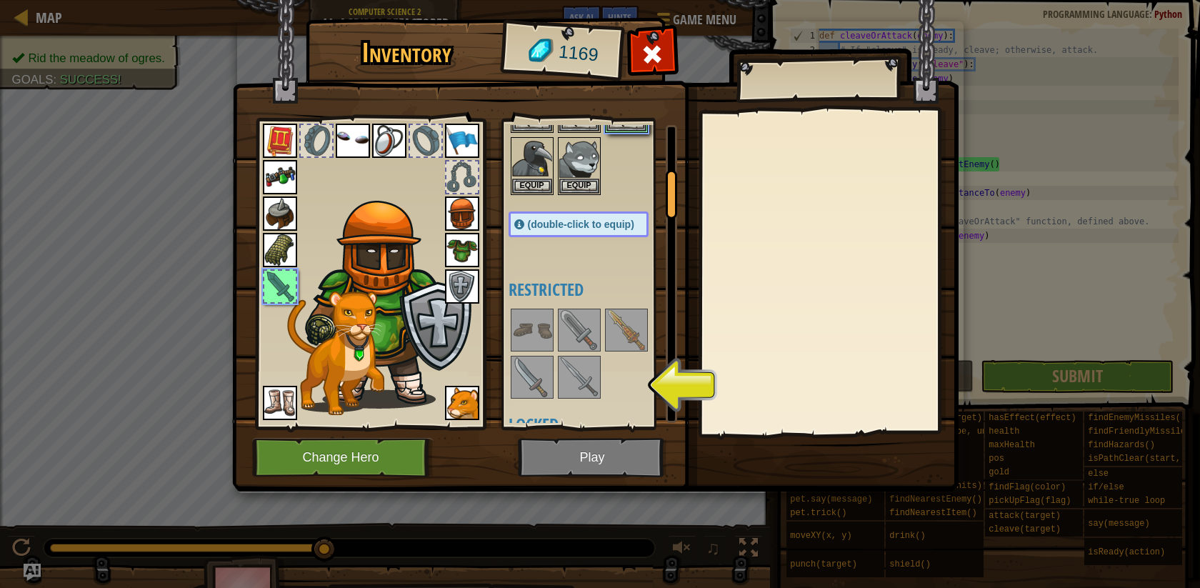
scroll to position [0, 0]
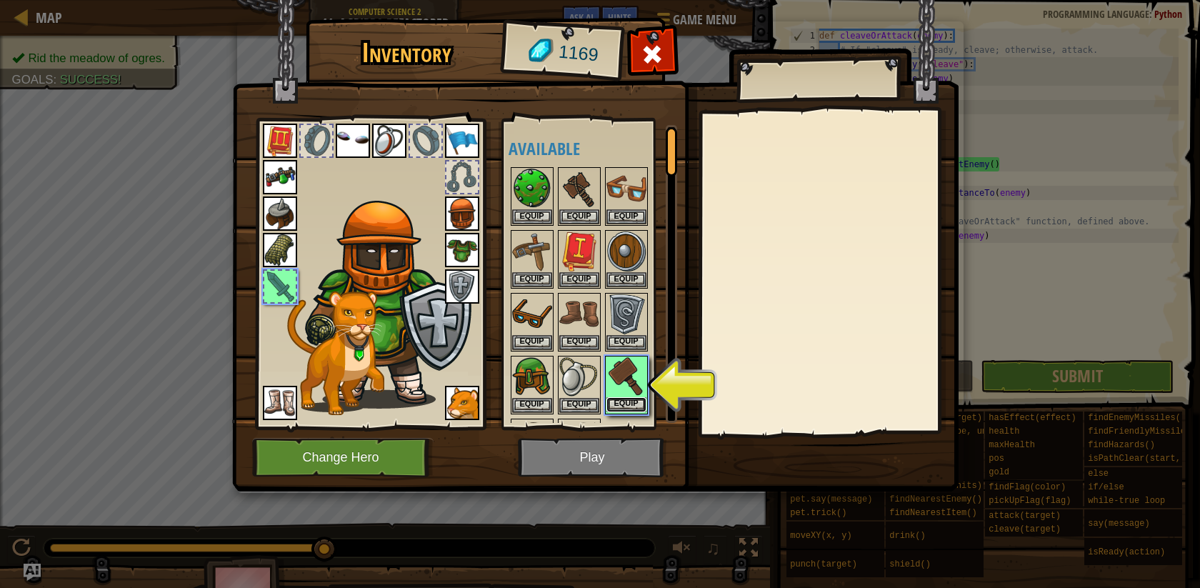
click at [638, 398] on button "Equip" at bounding box center [627, 404] width 40 height 15
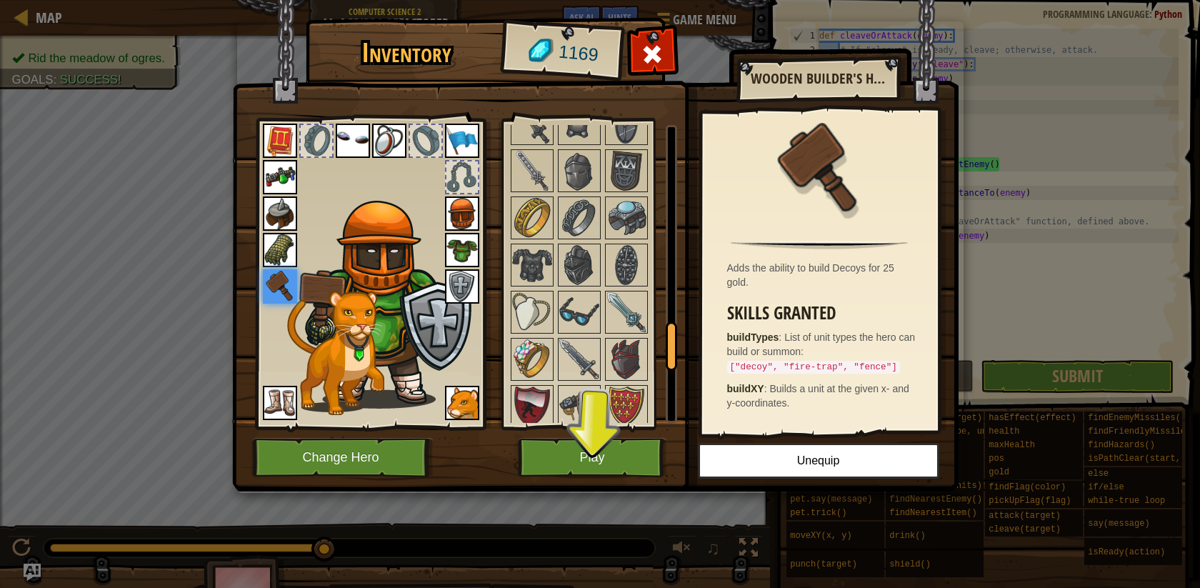
scroll to position [1667, 0]
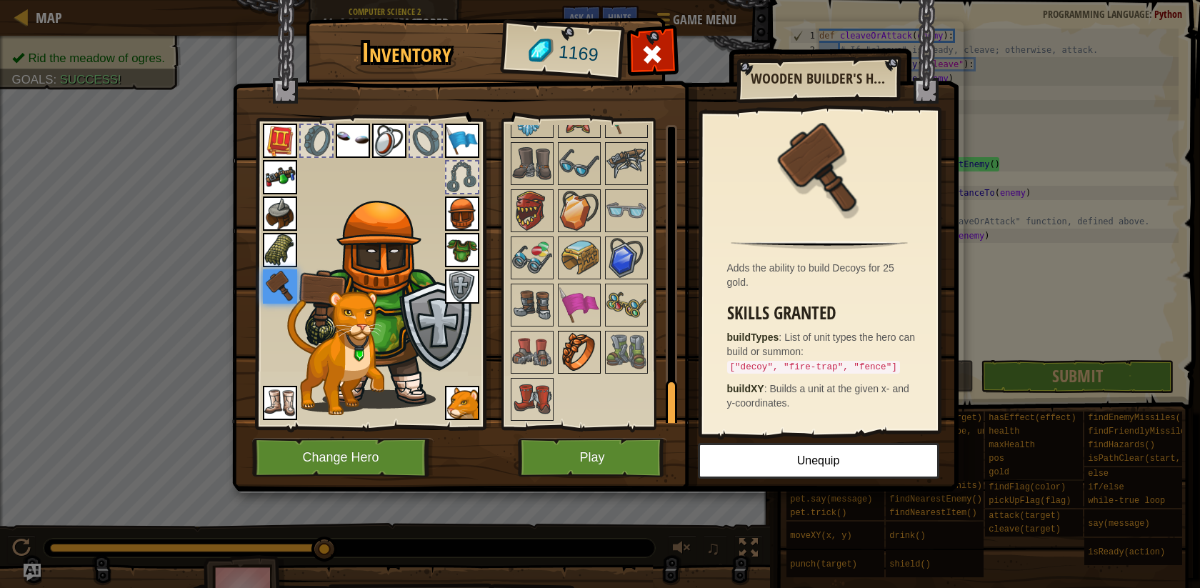
click at [590, 338] on img at bounding box center [579, 352] width 40 height 40
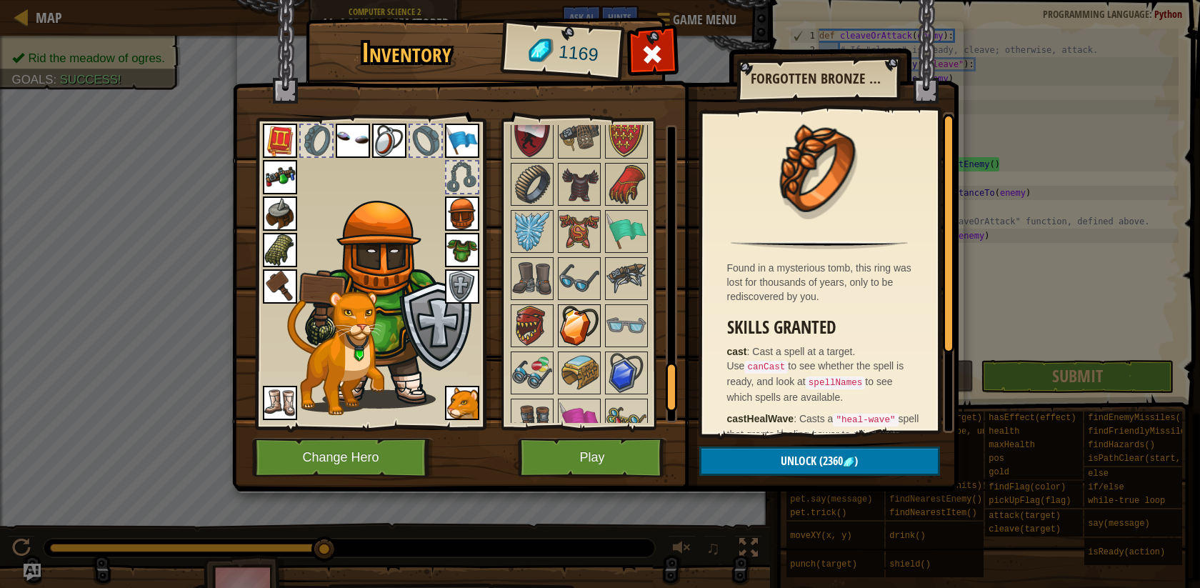
scroll to position [1403, 0]
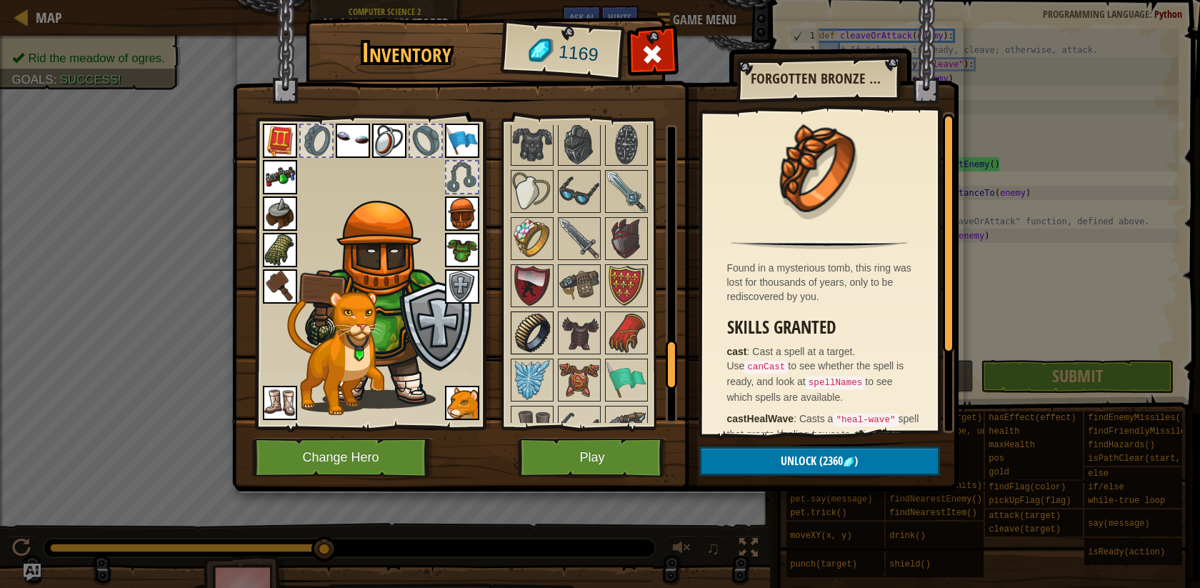
click at [537, 318] on img at bounding box center [532, 333] width 40 height 40
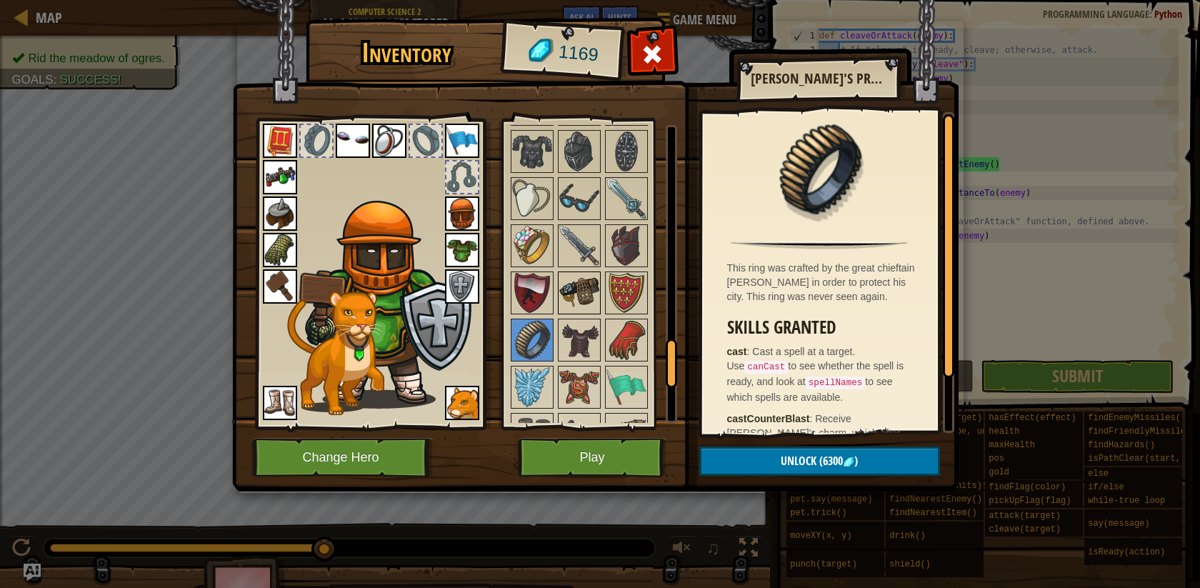
scroll to position [1395, 0]
click at [522, 245] on img at bounding box center [532, 246] width 40 height 40
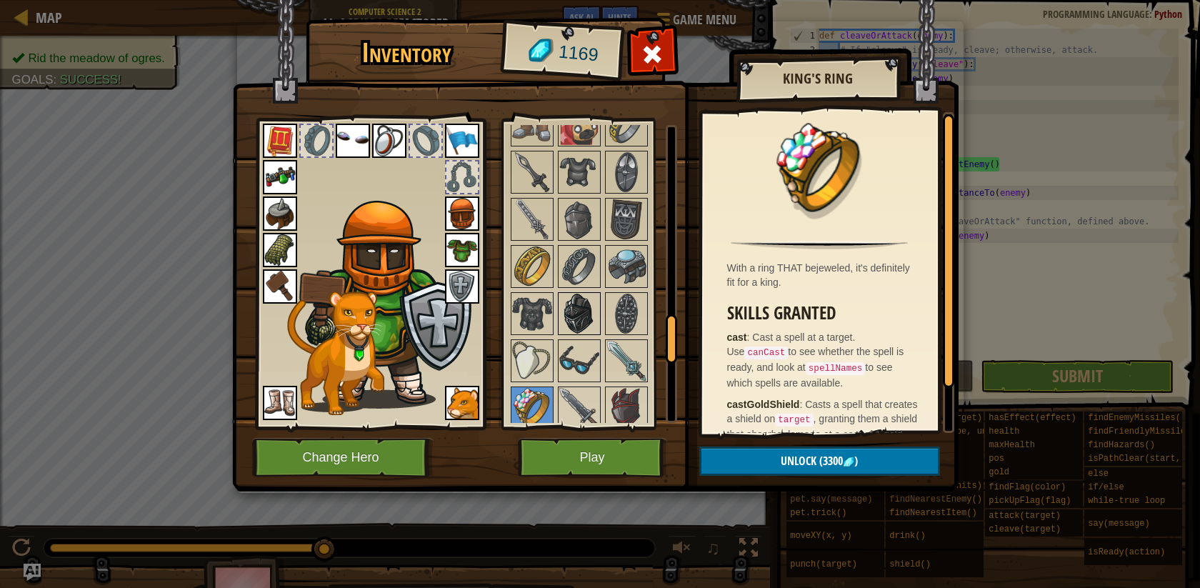
scroll to position [1142, 0]
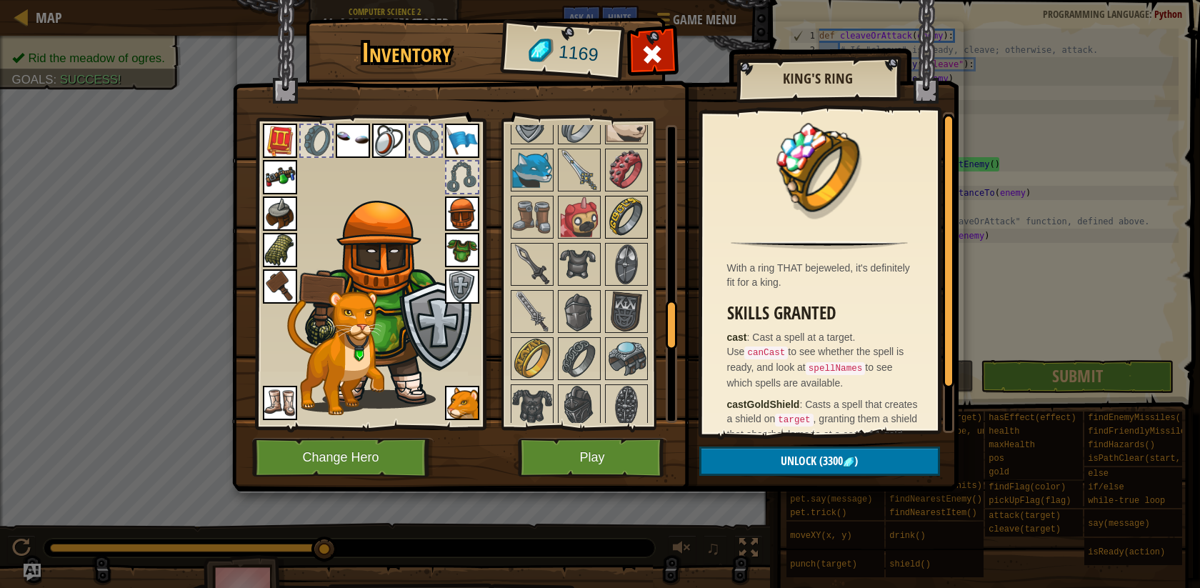
click at [619, 219] on img at bounding box center [627, 217] width 40 height 40
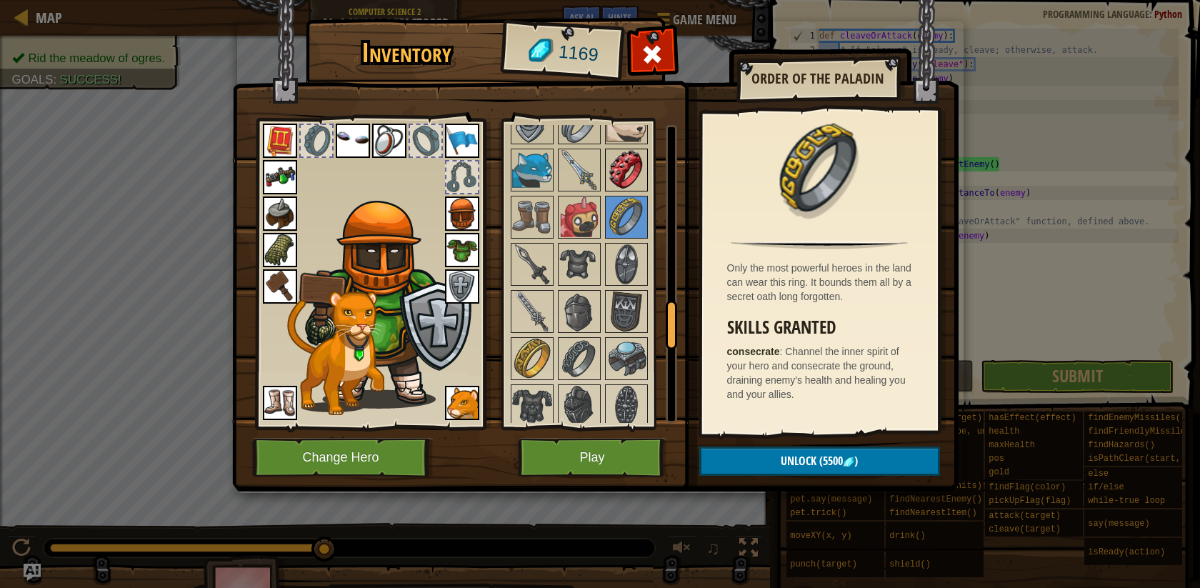
click at [624, 180] on img at bounding box center [627, 170] width 40 height 40
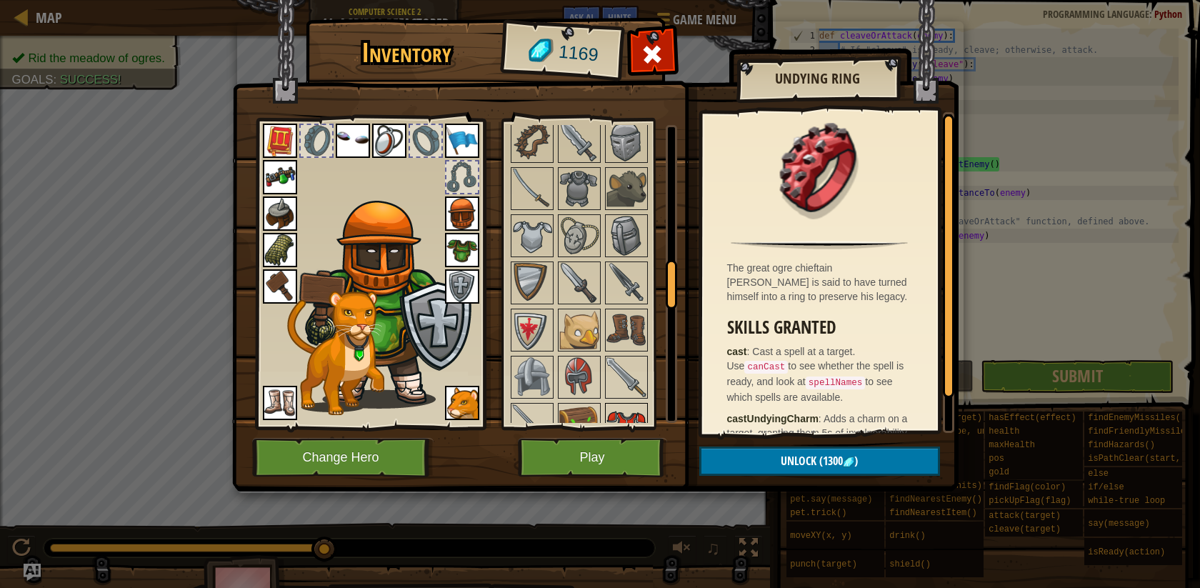
scroll to position [1100, 0]
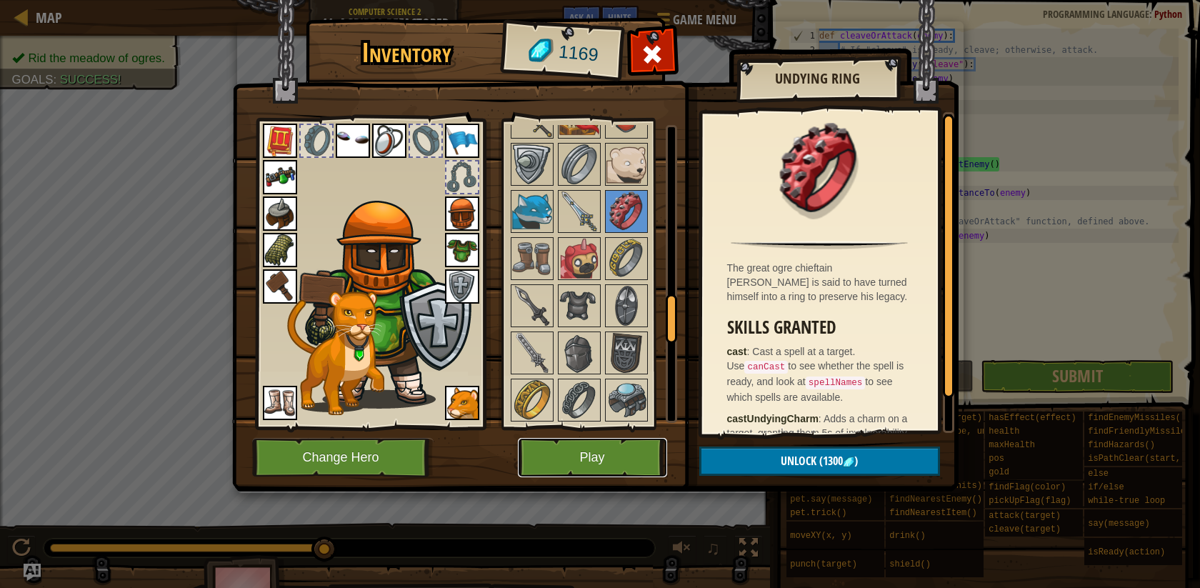
click at [627, 471] on button "Play" at bounding box center [592, 457] width 149 height 39
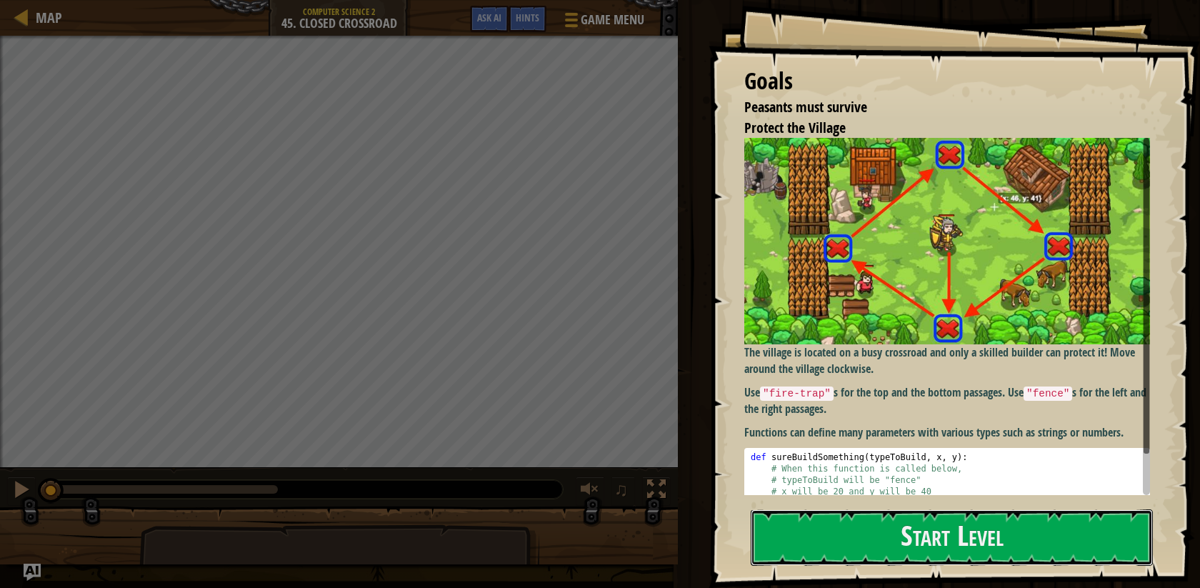
drag, startPoint x: 818, startPoint y: 540, endPoint x: 730, endPoint y: 444, distance: 129.9
click at [814, 532] on button "Start Level" at bounding box center [952, 537] width 402 height 56
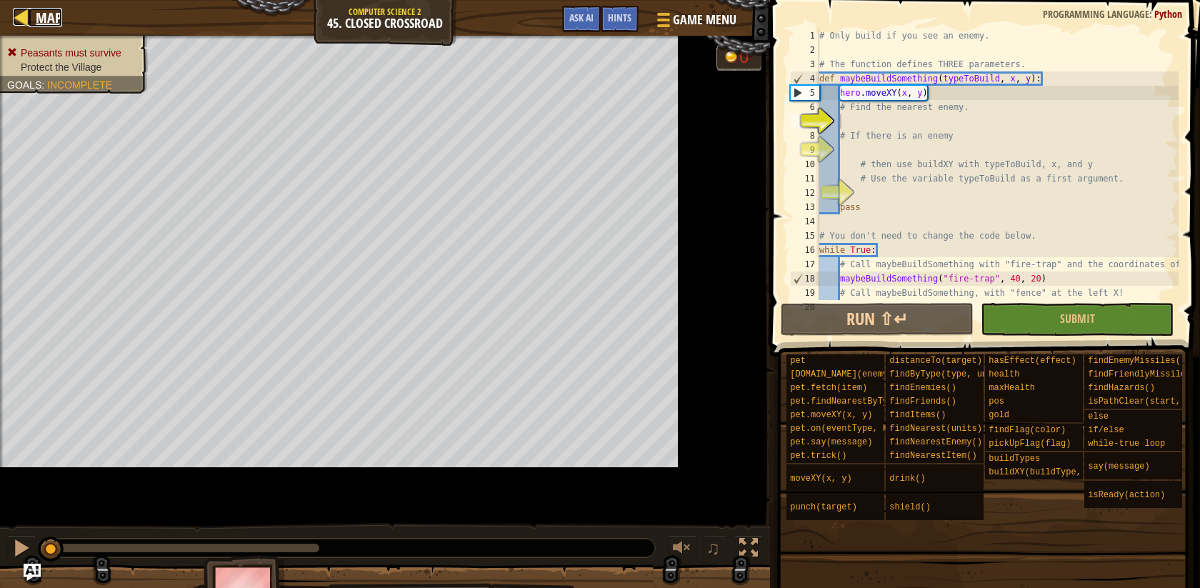
click at [49, 10] on span "Map" at bounding box center [49, 17] width 26 height 19
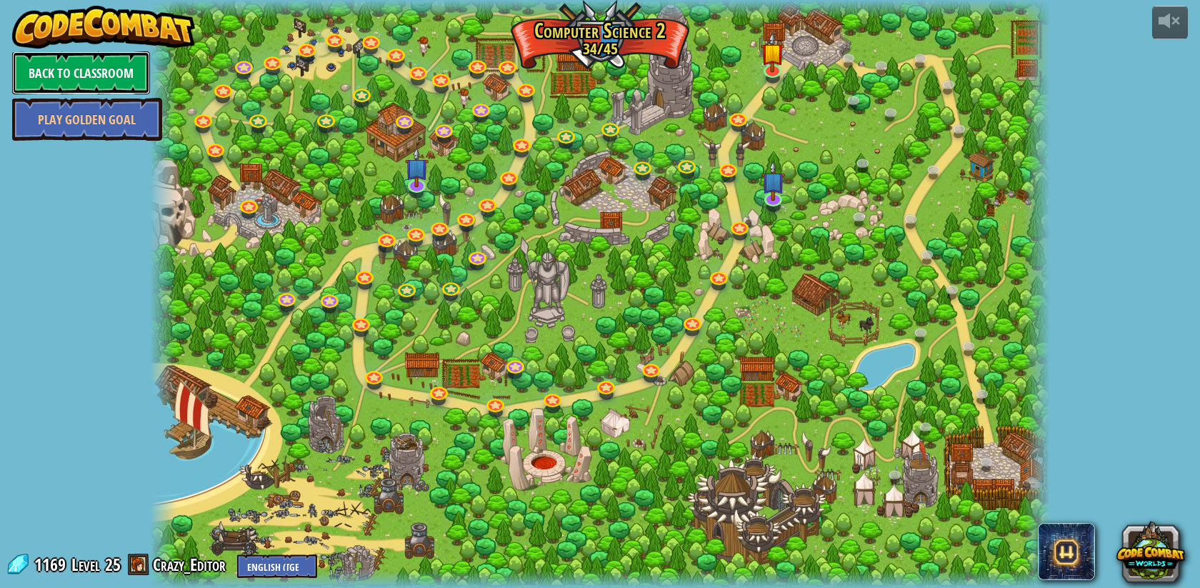
click at [92, 90] on link "Back to Classroom" at bounding box center [81, 72] width 138 height 43
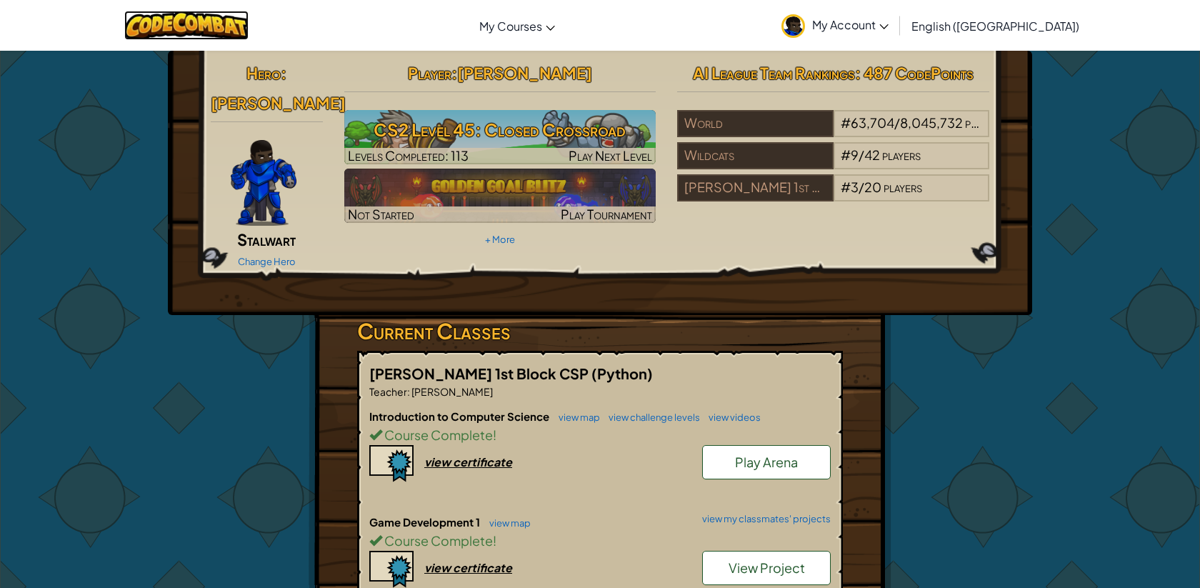
click at [241, 31] on img at bounding box center [186, 25] width 125 height 29
